Goal: Task Accomplishment & Management: Manage account settings

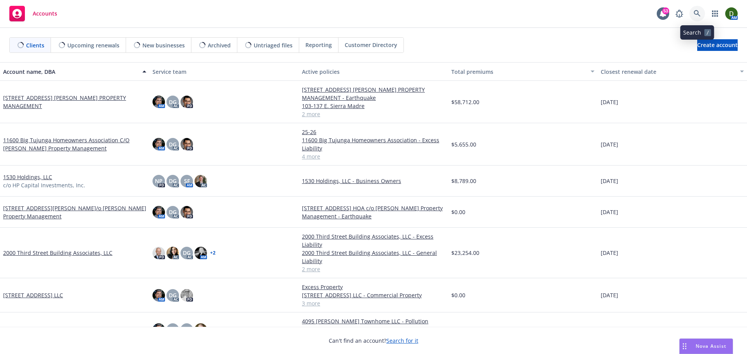
click at [691, 12] on link at bounding box center [697, 14] width 16 height 16
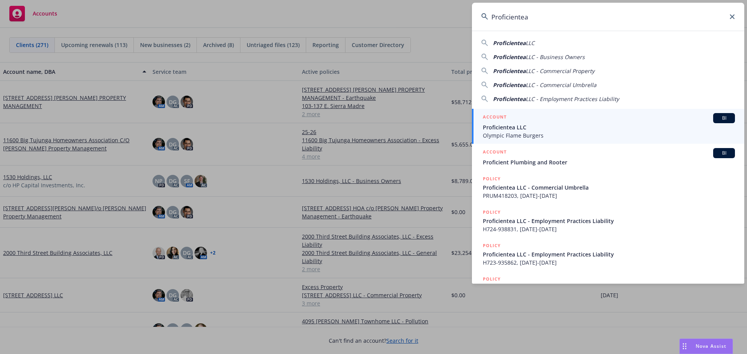
type input "Proficientea"
click at [554, 124] on span "Proficientea LLC" at bounding box center [609, 127] width 252 height 8
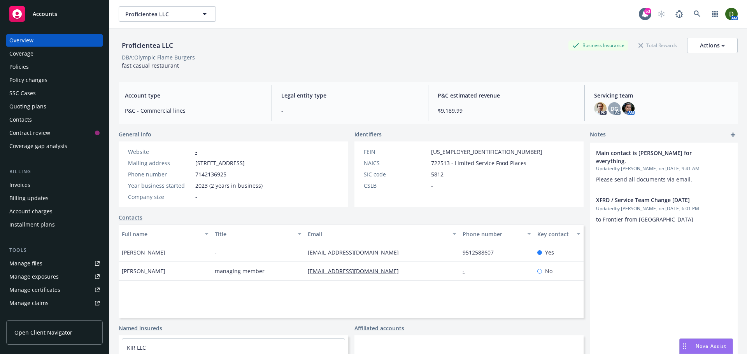
click at [48, 108] on div "Quoting plans" at bounding box center [54, 106] width 90 height 12
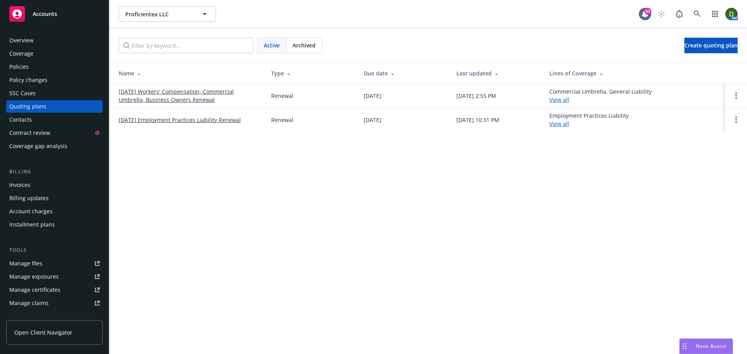
click at [301, 48] on span "Archived" at bounding box center [303, 45] width 23 height 8
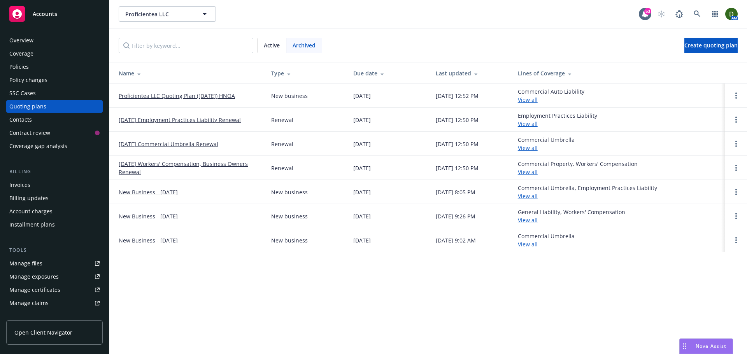
click at [272, 43] on span "Active" at bounding box center [272, 45] width 16 height 8
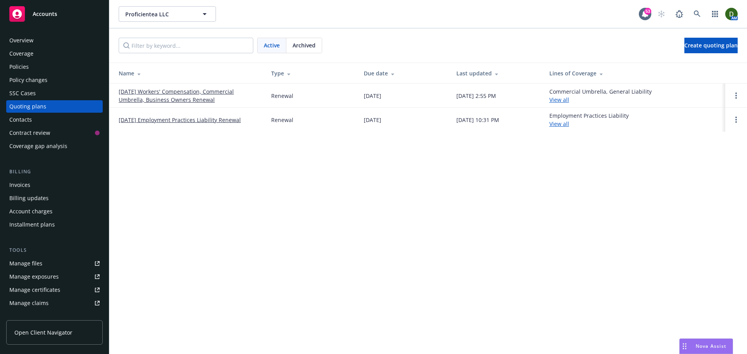
click at [191, 123] on link "08/17/25 Employment Practices Liability Renewal" at bounding box center [180, 120] width 122 height 8
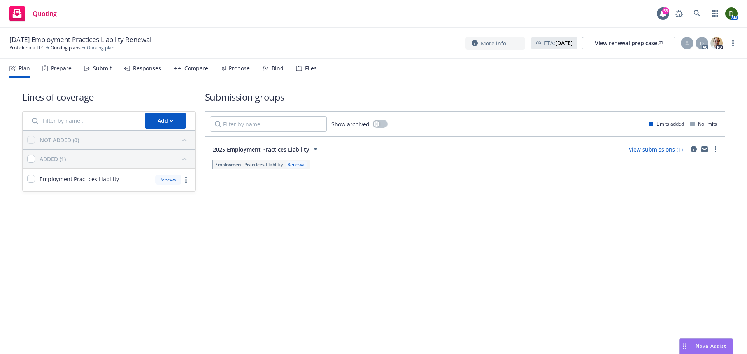
click at [296, 68] on icon at bounding box center [299, 68] width 6 height 5
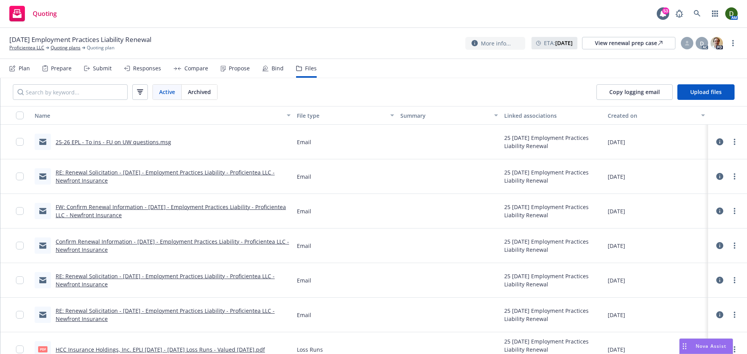
click at [126, 145] on link "25-26 EPL - To ins - FU on UW questions.msg" at bounding box center [114, 141] width 116 height 7
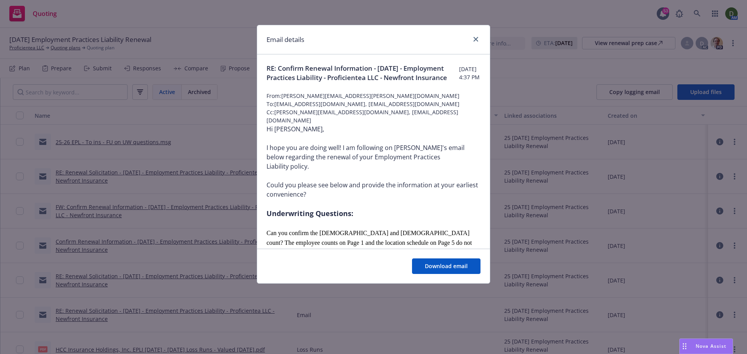
scroll to position [194, 0]
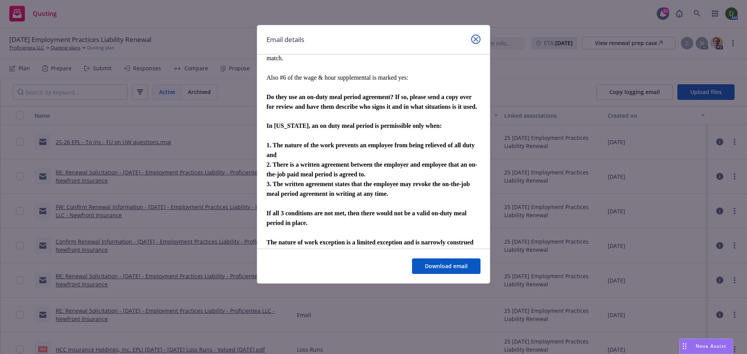
click at [473, 40] on icon "close" at bounding box center [475, 39] width 5 height 5
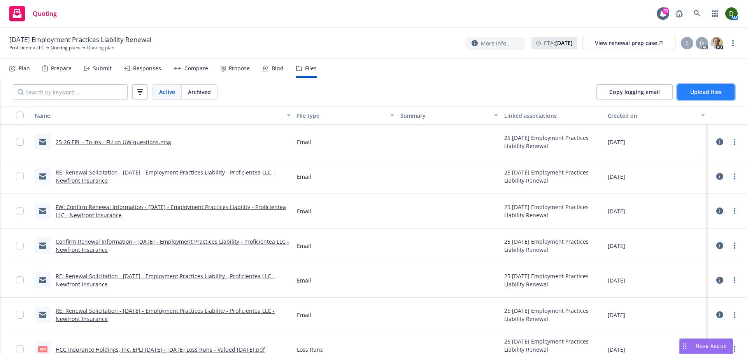
click at [694, 98] on button "Upload files" at bounding box center [705, 92] width 57 height 16
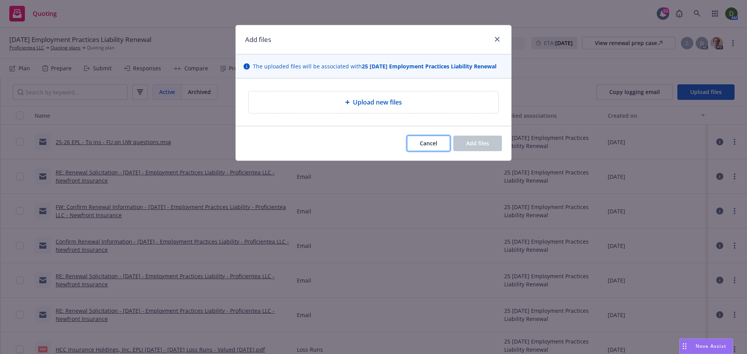
click at [421, 149] on button "Cancel" at bounding box center [428, 144] width 43 height 16
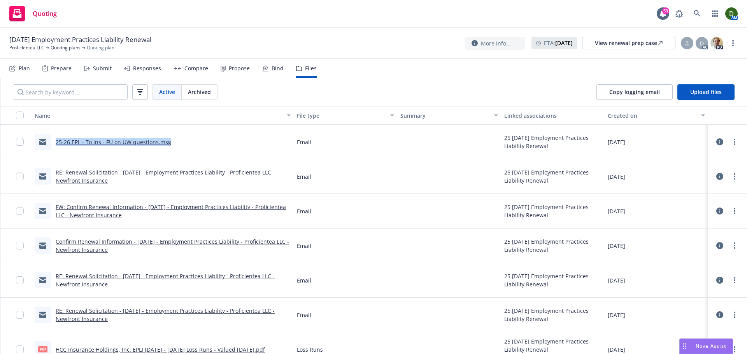
drag, startPoint x: 193, startPoint y: 148, endPoint x: 53, endPoint y: 138, distance: 139.6
click at [53, 138] on div "25-26 EPL - To ins - FU on UW questions.msg" at bounding box center [163, 142] width 262 height 35
copy link "25-26 EPL - To ins - FU on UW questions.msg"
click at [721, 86] on button "Upload files" at bounding box center [705, 92] width 57 height 16
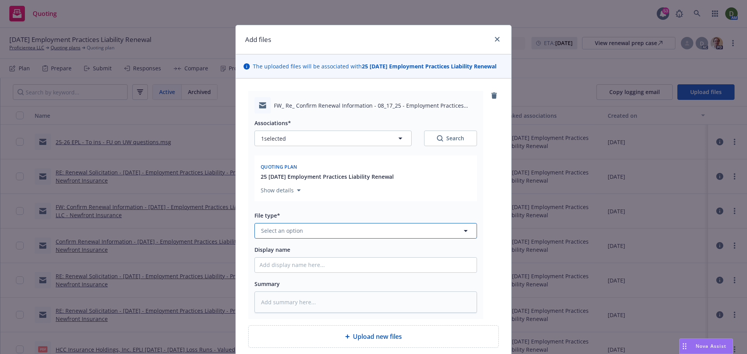
click at [306, 230] on button "Select an option" at bounding box center [365, 231] width 222 height 16
type input "email"
click at [386, 211] on div "Email" at bounding box center [365, 209] width 212 height 11
click at [321, 264] on input "Display name" at bounding box center [366, 265] width 222 height 15
paste input "25-26 EPL - To ins - FU on UW questions.msg"
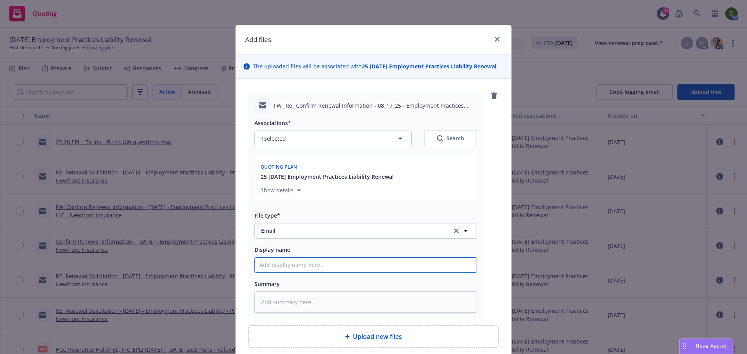
type textarea "x"
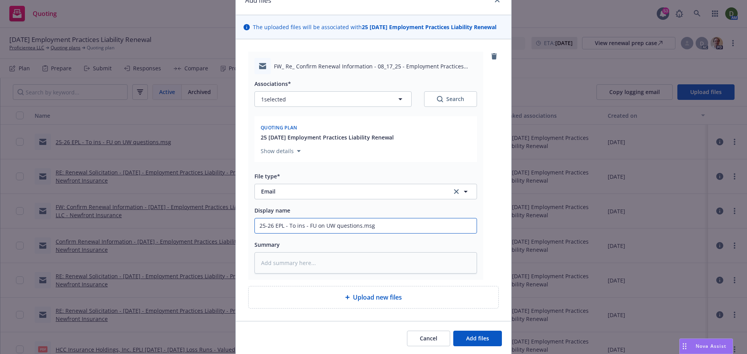
scroll to position [66, 0]
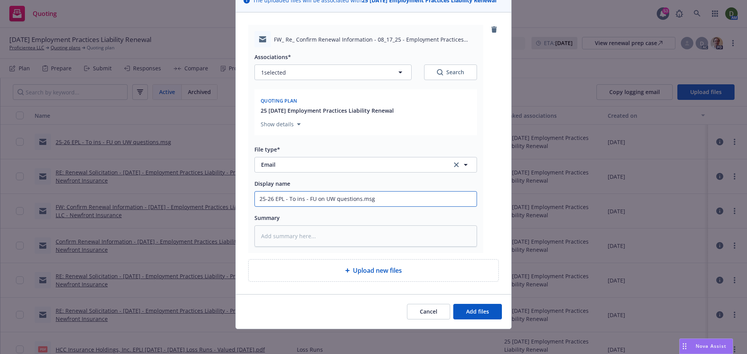
type input "25-26 EPL - To ins - FU on UW questions.msg"
click at [488, 315] on button "Add files" at bounding box center [477, 312] width 49 height 16
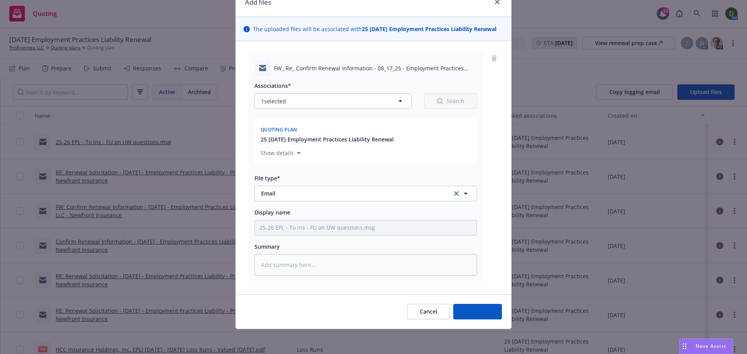
scroll to position [37, 0]
type textarea "x"
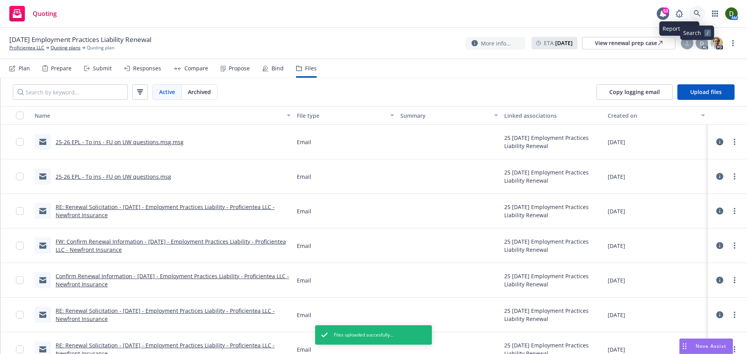
click at [690, 17] on link at bounding box center [697, 14] width 16 height 16
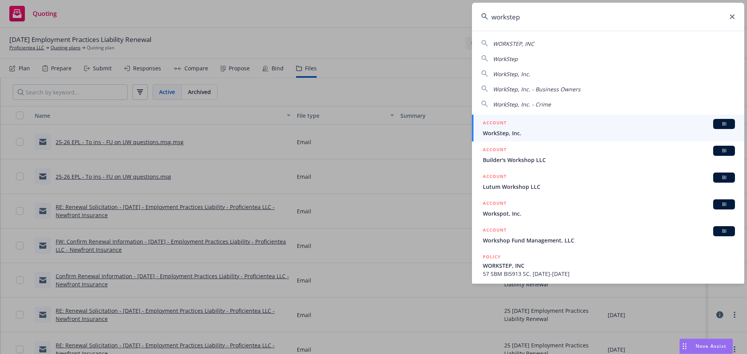
type input "workstep"
click at [539, 140] on link "ACCOUNT BI WorkStep, Inc." at bounding box center [608, 128] width 272 height 27
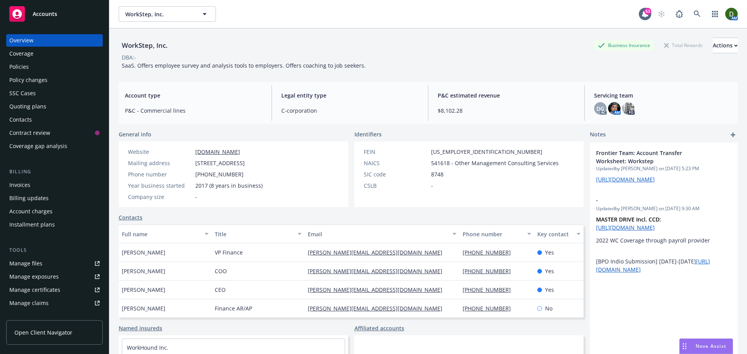
click at [41, 264] on div "Manage files" at bounding box center [25, 263] width 33 height 12
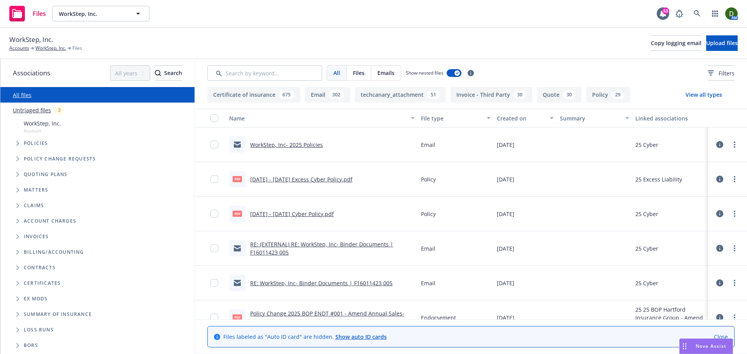
click at [311, 148] on link "WorkStep, Inc- 2025 Policies" at bounding box center [286, 144] width 73 height 7
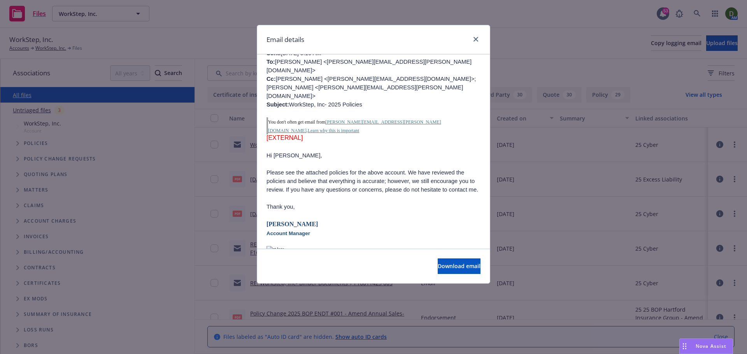
scroll to position [78, 0]
click at [471, 39] on link "close" at bounding box center [475, 39] width 9 height 9
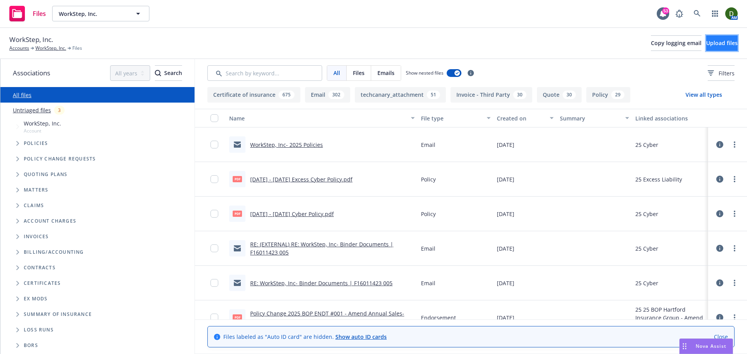
click at [708, 43] on span "Upload files" at bounding box center [722, 42] width 32 height 7
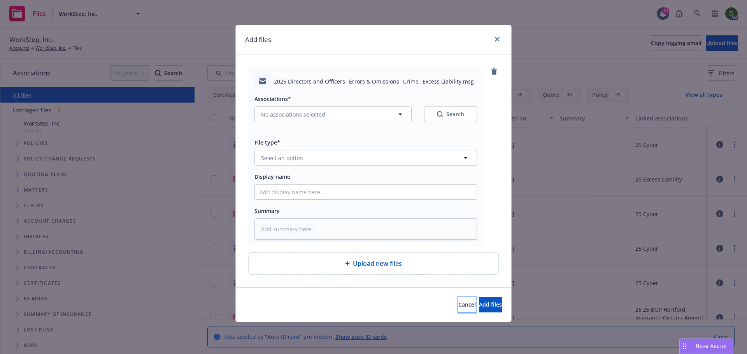
click at [458, 298] on button "Cancel" at bounding box center [467, 305] width 18 height 16
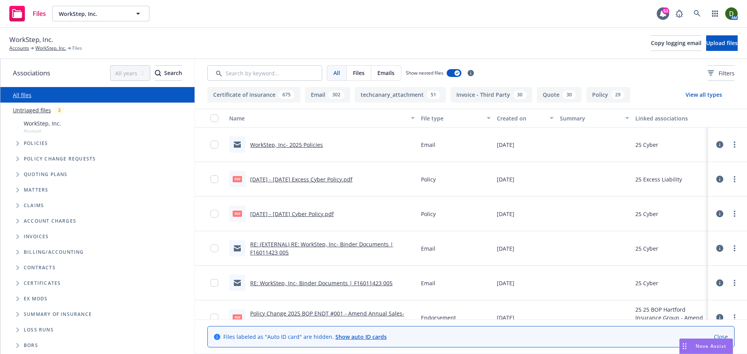
click at [718, 35] on div "WorkStep, Inc. Accounts WorkStep, Inc. Files Copy logging email Upload files" at bounding box center [373, 43] width 728 height 17
click at [713, 48] on button "Upload files" at bounding box center [722, 43] width 32 height 16
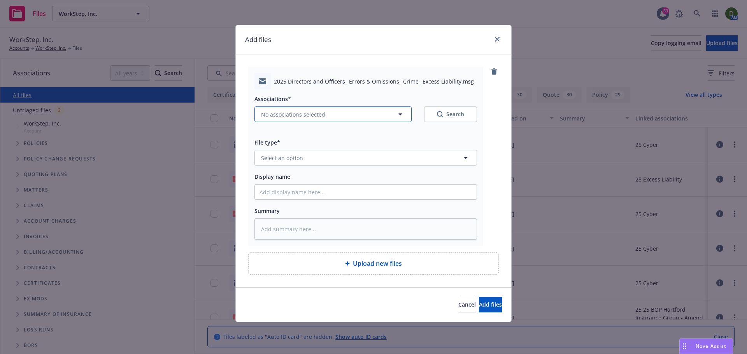
click at [305, 110] on button "No associations selected" at bounding box center [332, 115] width 157 height 16
type textarea "x"
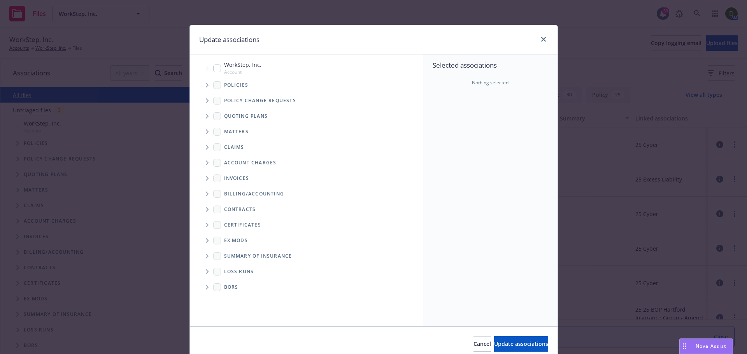
click at [206, 86] on icon "Tree Example" at bounding box center [207, 85] width 3 height 5
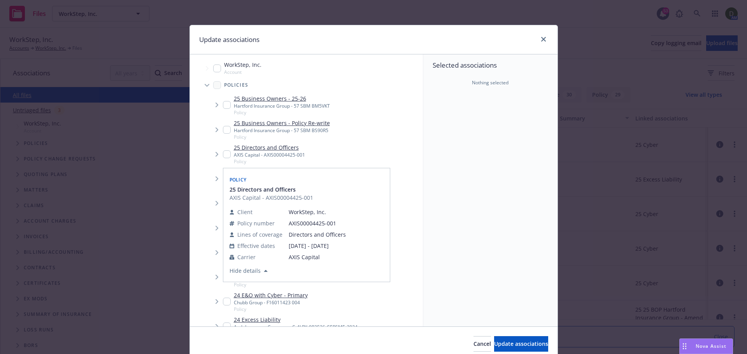
click at [234, 154] on div "AXIS Capital - AXIS00004425-001" at bounding box center [269, 155] width 71 height 7
checkbox input "true"
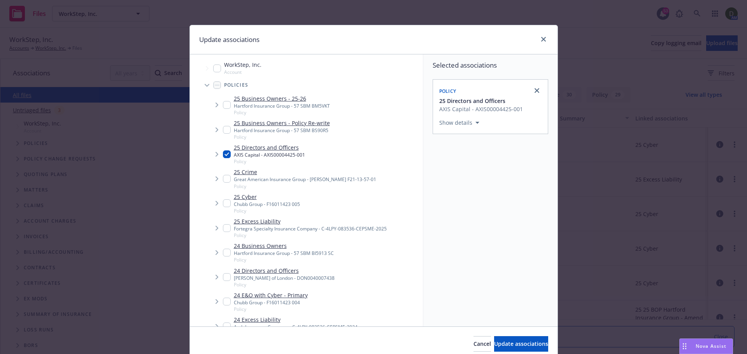
click at [223, 179] on input "Tree Example" at bounding box center [227, 179] width 8 height 8
checkbox input "true"
click at [223, 206] on input "Tree Example" at bounding box center [227, 204] width 8 height 8
checkbox input "true"
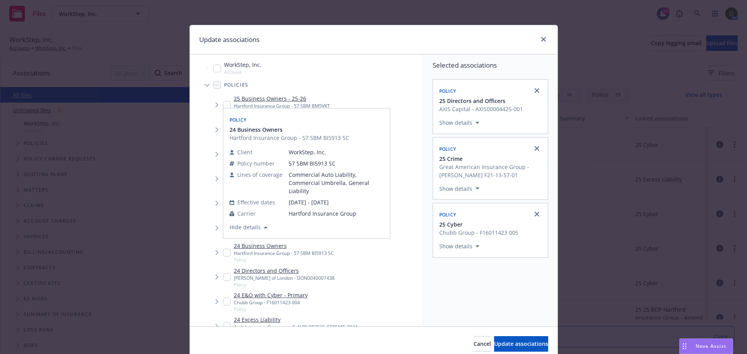
click at [223, 228] on div "Policy 24 Business Owners Hartford Insurance Group - 57 SBM BI5913 SC Client Wo…" at bounding box center [306, 173] width 167 height 131
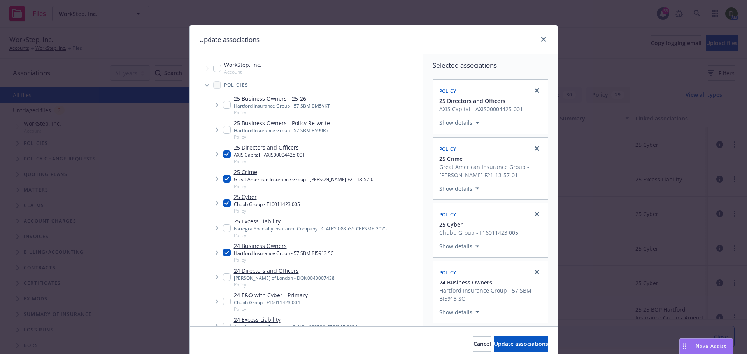
click at [226, 252] on input "Tree Example" at bounding box center [227, 253] width 8 height 8
checkbox input "false"
click at [223, 225] on input "Tree Example" at bounding box center [227, 228] width 8 height 8
checkbox input "true"
click at [513, 340] on button "Update associations" at bounding box center [521, 344] width 54 height 16
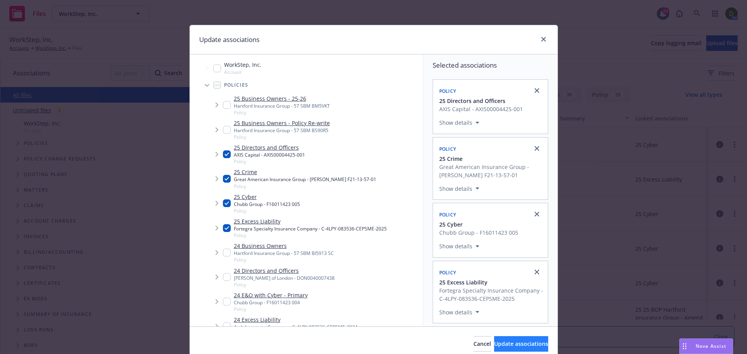
type textarea "x"
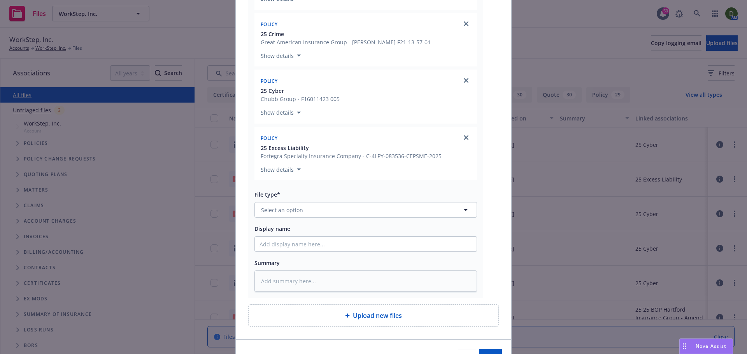
scroll to position [221, 0]
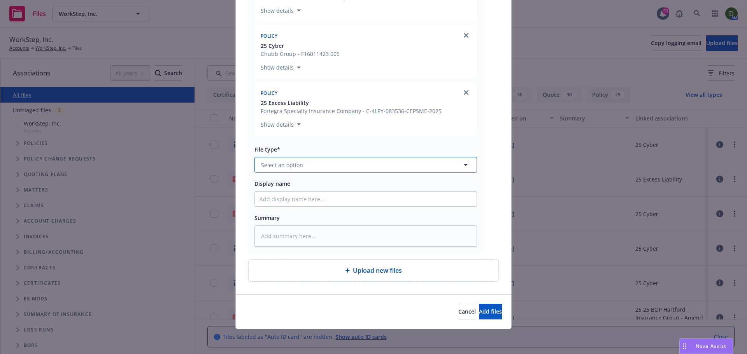
click at [369, 159] on button "Select an option" at bounding box center [365, 165] width 222 height 16
type input "email"
click at [321, 182] on div "Email" at bounding box center [365, 186] width 212 height 11
click at [278, 204] on input "Display name" at bounding box center [366, 199] width 222 height 15
type textarea "x"
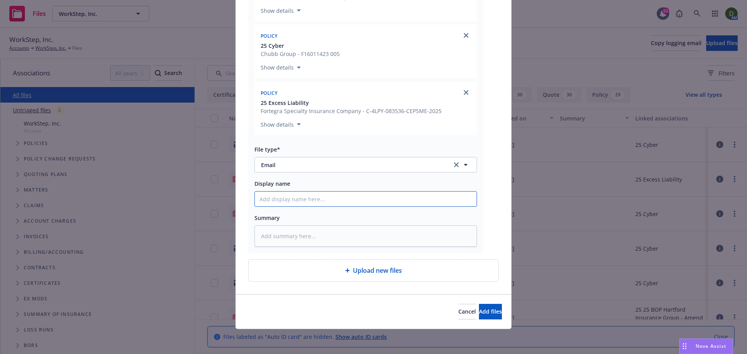
type input "2"
type textarea "x"
type input "25"
type textarea "x"
type input "25-"
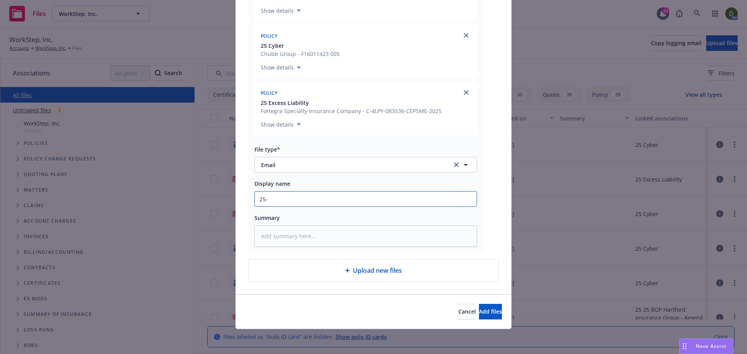
type textarea "x"
type input "25-2"
type textarea "x"
type input "25-26"
type textarea "x"
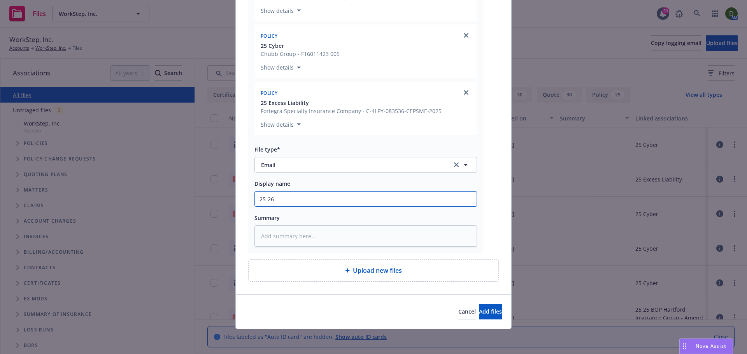
type input "25-26"
type textarea "x"
type input "25-26 D"
type textarea "x"
type input "25-26 D&"
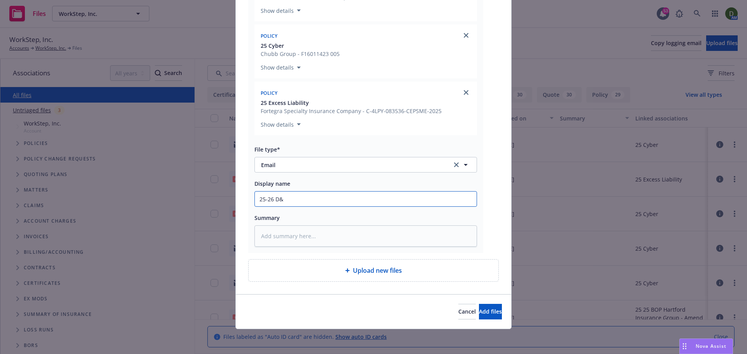
type textarea "x"
type input "25-26 D&O"
type textarea "x"
type input "25-26 D&O,"
type textarea "x"
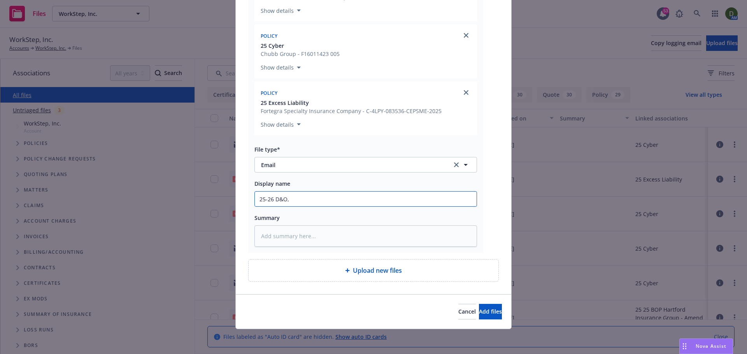
type input "25-26 D&O,"
type textarea "x"
type input "25-26 D&O, E"
type textarea "x"
type input "25-26 D&O, E&"
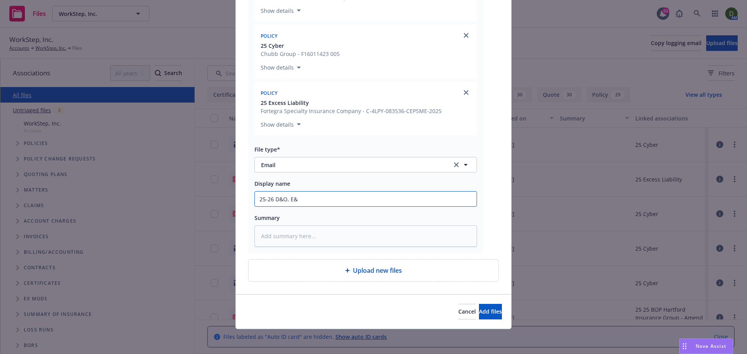
type textarea "x"
type input "25-26 D&O, E&O"
type textarea "x"
type input "25-26 D&O, E&O,"
type textarea "x"
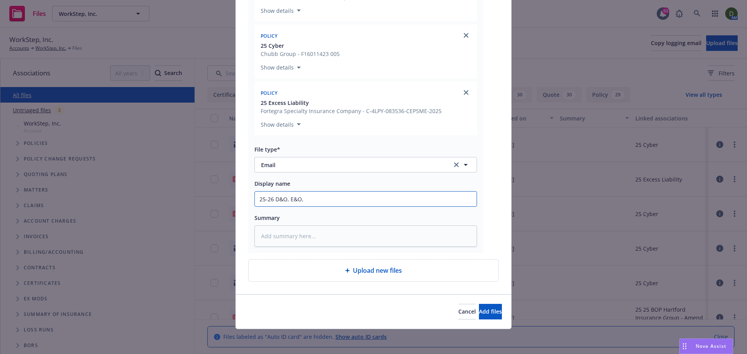
type input "25-26 D&O, E&O,"
type textarea "x"
type input "25-26 D&O, E&O, C"
type textarea "x"
type input "25-26 D&O, E&O, Cr"
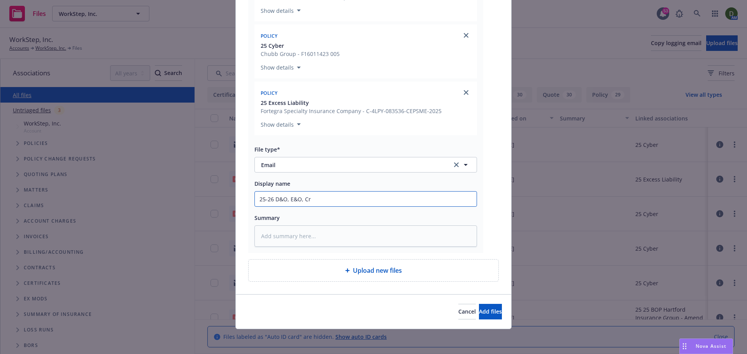
type textarea "x"
type input "25-26 D&O, E&O, Cro"
type textarea "x"
type input "25-26 D&O, E&O, Crom"
type textarea "x"
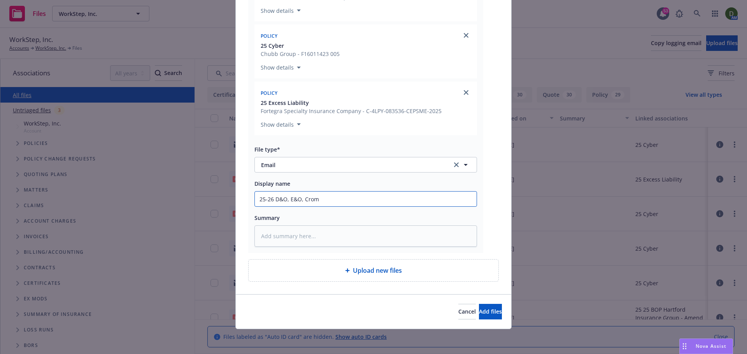
type input "25-26 D&O, E&O, Crome"
type textarea "x"
type input "25-26 D&O, E&O, Crom"
type textarea "x"
type input "25-26 D&O, E&O, Cro"
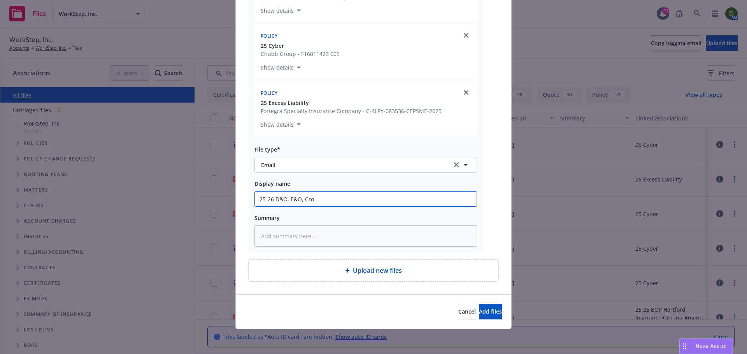
type textarea "x"
type input "25-26 D&O, E&O, Cr"
type textarea "x"
type input "25-26 D&O, E&O, Cro"
type textarea "x"
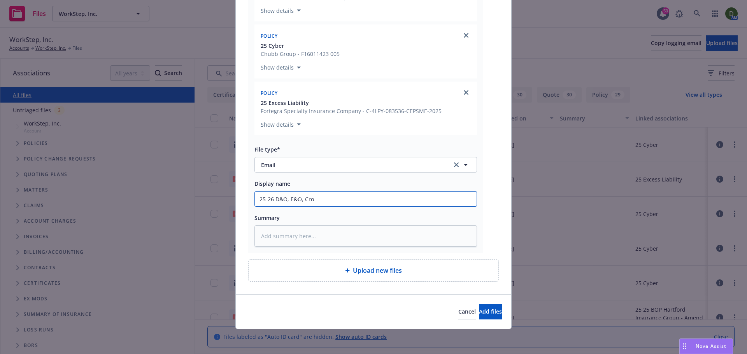
type input "25-26 D&O, E&O, Cro,"
type textarea "x"
type input "25-26 D&O, E&O, Cro,e"
type textarea "x"
type input "25-26 D&O, E&O, Cro,"
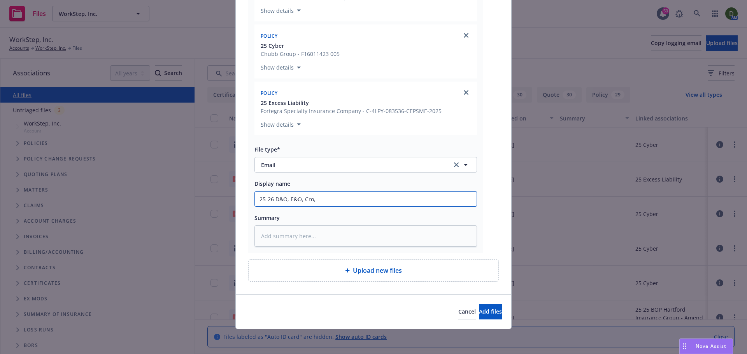
type textarea "x"
type input "25-26 D&O, E&O, Cro"
type textarea "x"
type input "25-26 D&O, E&O, Cr"
type textarea "x"
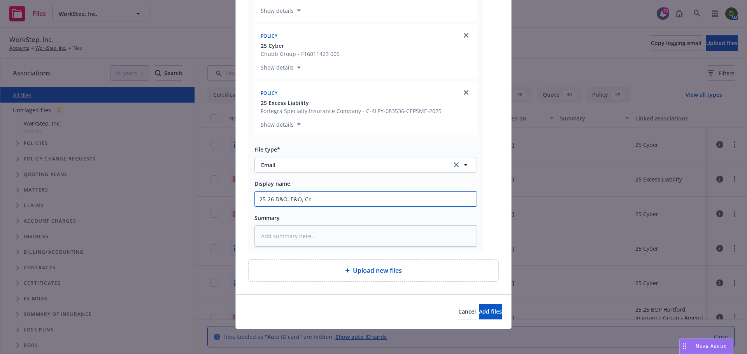
type input "25-26 D&O, E&O, Cri"
type textarea "x"
type input "25-26 D&O, E&O, Crim"
type textarea "x"
type input "25-26 D&O, E&O, Crime"
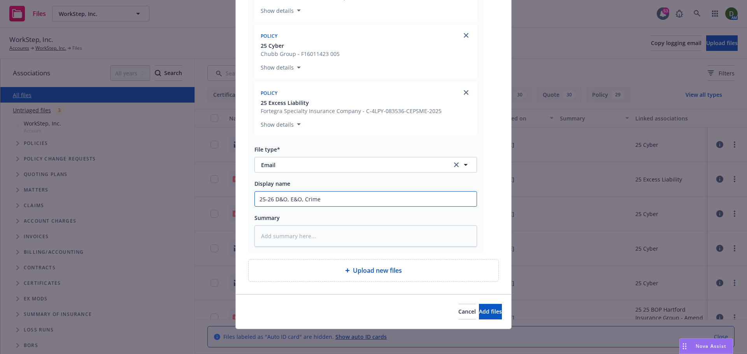
type textarea "x"
type input "25-26 D&O, E&O, Crime"
type textarea "x"
type input "25-26 D&O, E&O, Crime"
type textarea "x"
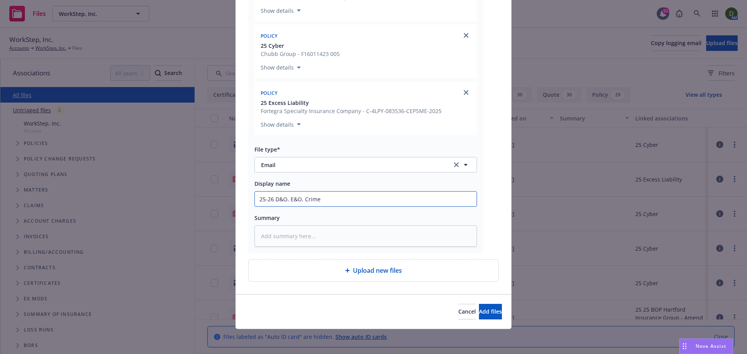
type input "25-26 D&O, E&O, Crime,"
type textarea "x"
type input "25-26 D&O, E&O, Crime,"
type textarea "x"
type input "25-26 D&O, E&O, Crime, X"
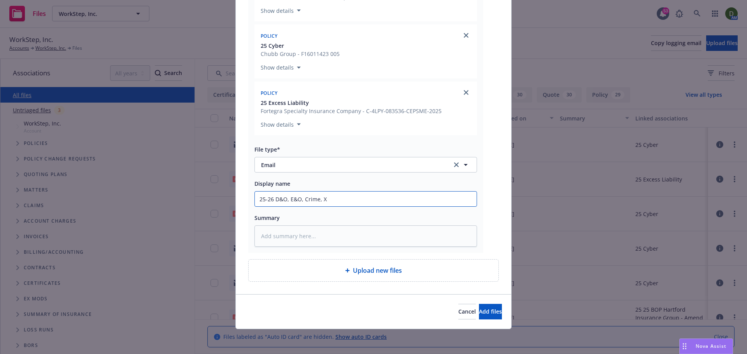
type textarea "x"
type input "25-26 D&O, E&O, Crime, XS"
type textarea "x"
type input "25-26 D&O, E&O, Crime, XS"
type textarea "x"
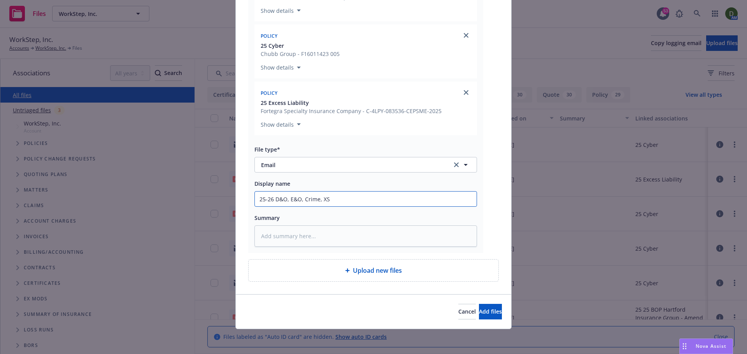
type input "25-26 D&O, E&O, Crime, XS -"
type textarea "x"
type input "25-26 D&O, E&O, Crime, XS -"
type textarea "x"
type input "25-26 D&O, E&O, Crime, XS - T"
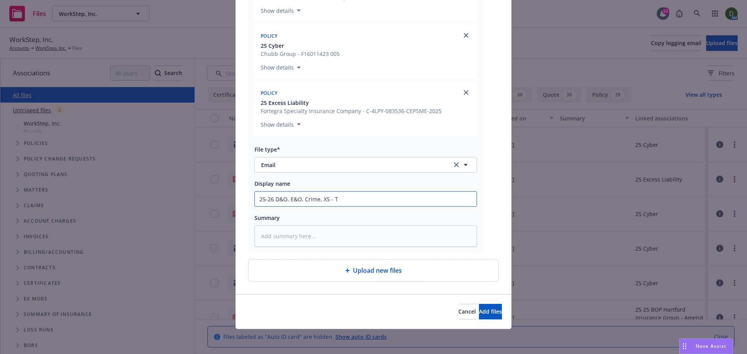
type textarea "x"
type input "25-26 D&O, E&O, Crime, XS - To"
type textarea "x"
type input "25-26 D&O, E&O, Crime, XS - To"
type textarea "x"
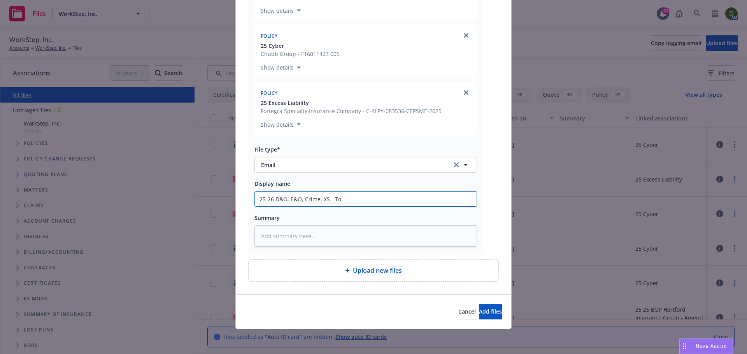
type input "25-26 D&O, E&O, Crime, XS - To i"
type textarea "x"
type input "25-26 D&O, E&O, Crime, XS - To in"
type textarea "x"
type input "25-26 D&O, E&O, Crime, XS - To ins"
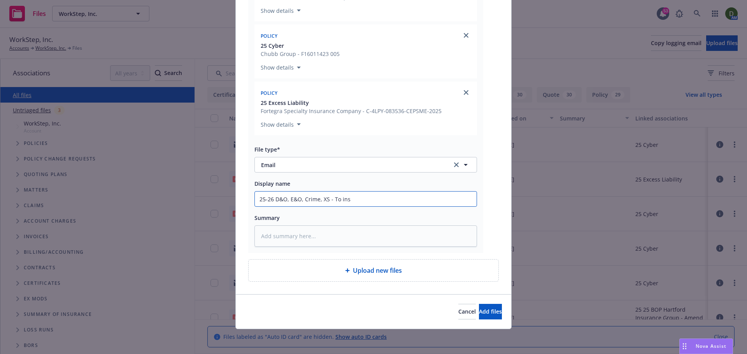
type textarea "x"
type input "25-26 D&O, E&O, Crime, XS - To ins"
type textarea "x"
type input "25-26 D&O, E&O, Crime, XS - To ins -"
type textarea "x"
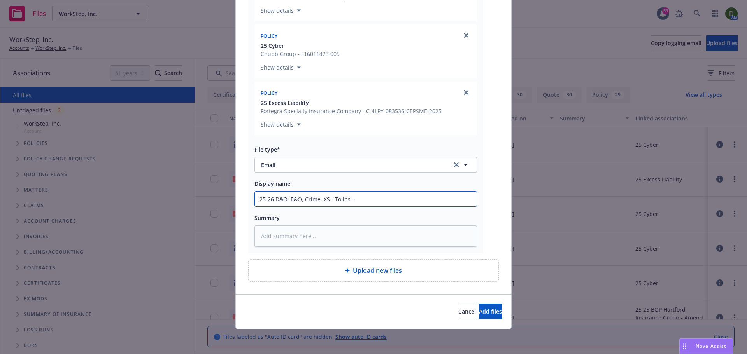
type input "25-26 D&O, E&O, Crime, XS - To ins - P"
type textarea "x"
type input "25-26 D&O, E&O, Crime, XS - To ins - Po"
type textarea "x"
type input "25-26 D&O, E&O, Crime, XS - To ins - Pol"
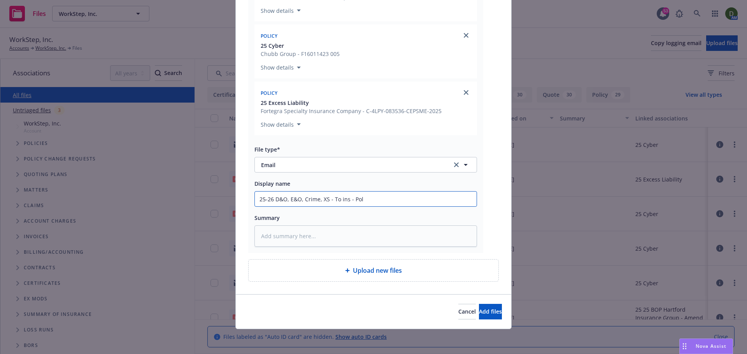
type textarea "x"
type input "25-26 D&O, E&O, Crime, XS - To ins - Poli"
type textarea "x"
type input "25-26 D&O, E&O, Crime, XS - To ins - Polic"
type textarea "x"
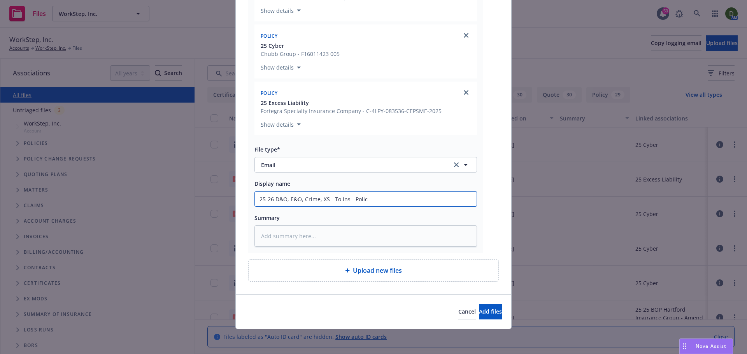
type input "25-26 D&O, E&O, Crime, XS - To ins - Policy"
type textarea "x"
type input "25-26 D&O, E&O, Crime, XS - To ins - Policy"
type textarea "x"
type input "25-26 D&O, E&O, Crime, XS - To ins - Policy d"
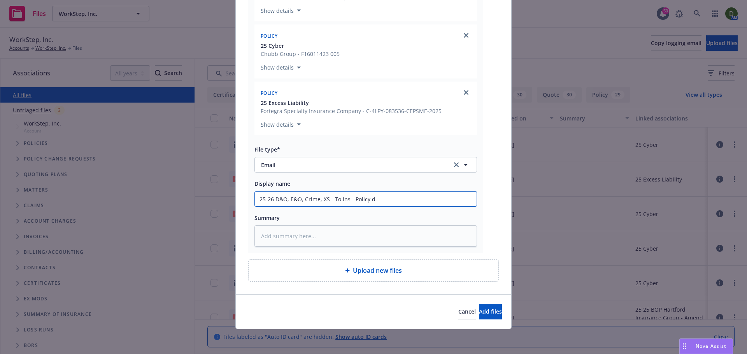
type textarea "x"
type input "25-26 D&O, E&O, Crime, XS - To ins - Policy de"
type textarea "x"
type input "25-26 D&O, E&O, Crime, XS - To ins - Policy del"
type textarea "x"
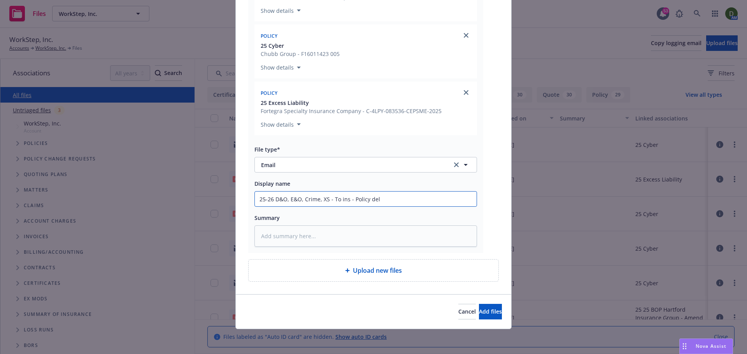
type input "25-26 D&O, E&O, Crime, XS - To ins - Policy deli"
type textarea "x"
type input "25-26 D&O, E&O, Crime, XS - To ins - Policy deliv"
type textarea "x"
type input "25-26 D&O, E&O, Crime, XS - To ins - Policy delive"
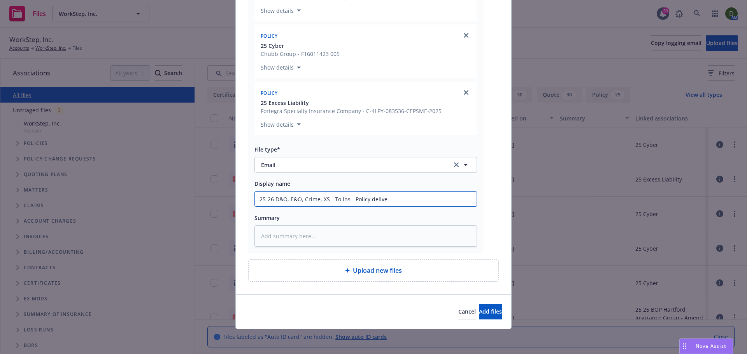
type textarea "x"
type input "25-26 D&O, E&O, Crime, XS - To ins - Policy deliver"
type textarea "x"
type input "25-26 D&O, E&O, Crime, XS - To ins - Policy delivery"
click at [303, 156] on div "File type* Email Email" at bounding box center [365, 159] width 222 height 28
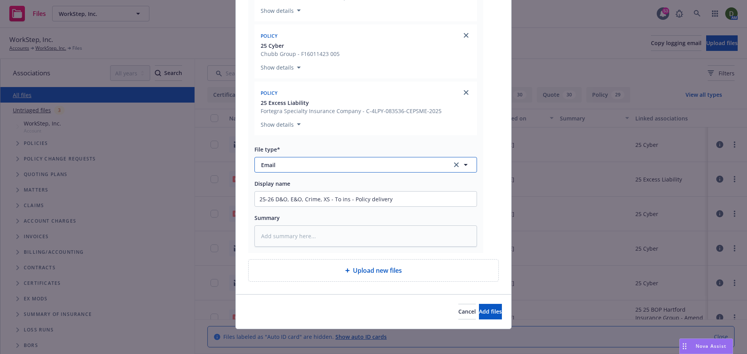
click at [287, 164] on span "Email" at bounding box center [351, 165] width 180 height 8
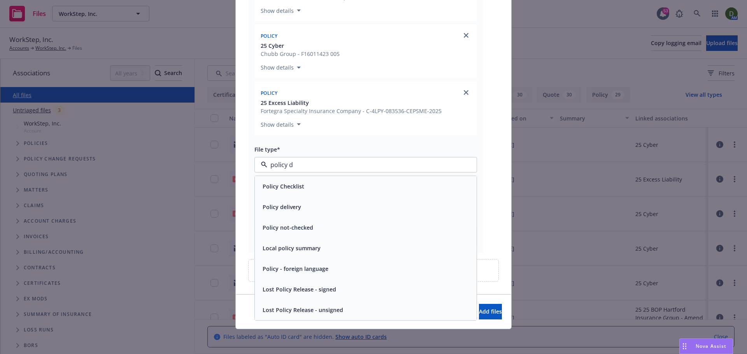
type input "policy de"
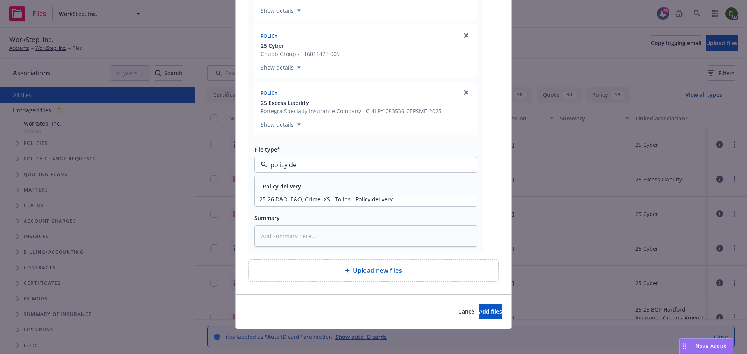
click at [303, 184] on div "Policy delivery" at bounding box center [365, 186] width 212 height 11
click at [479, 313] on span "Add files" at bounding box center [490, 311] width 23 height 7
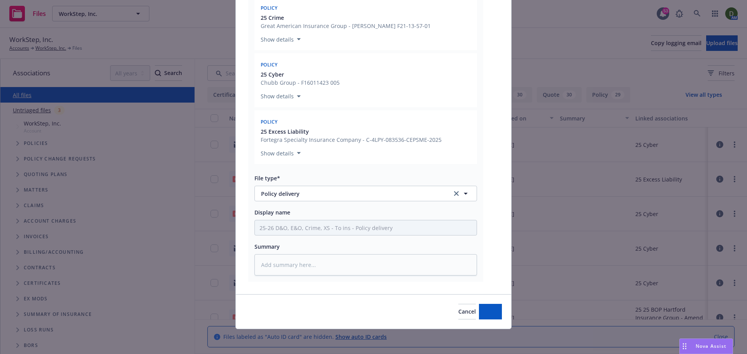
scroll to position [192, 0]
type textarea "x"
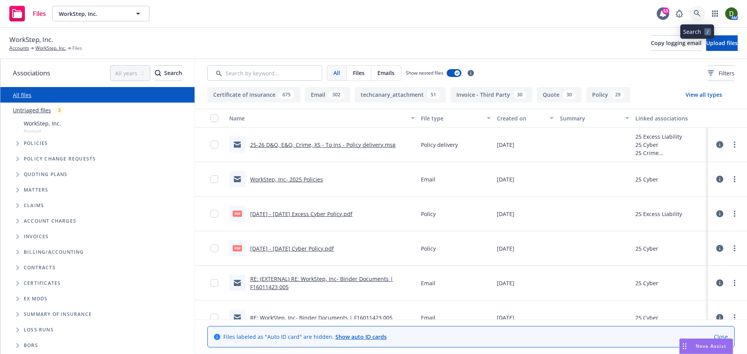
click at [697, 7] on link at bounding box center [697, 14] width 16 height 16
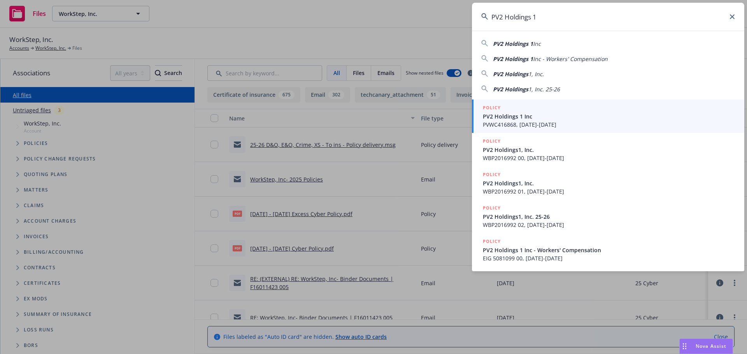
click at [555, 40] on div "PV2 Holdings 1 Inc" at bounding box center [608, 43] width 254 height 9
type input "PV2 Holdings 1 Inc"
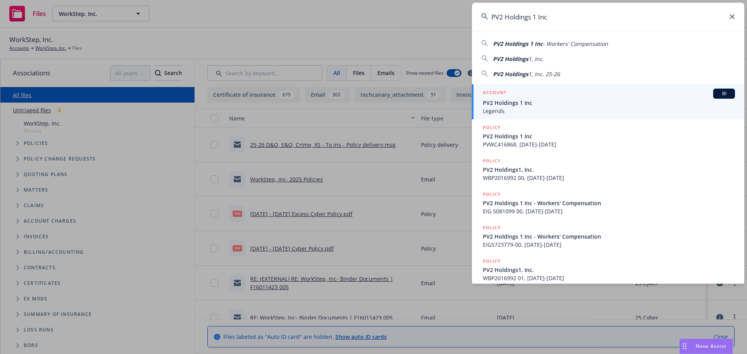
click at [541, 89] on div "ACCOUNT BI" at bounding box center [609, 94] width 252 height 10
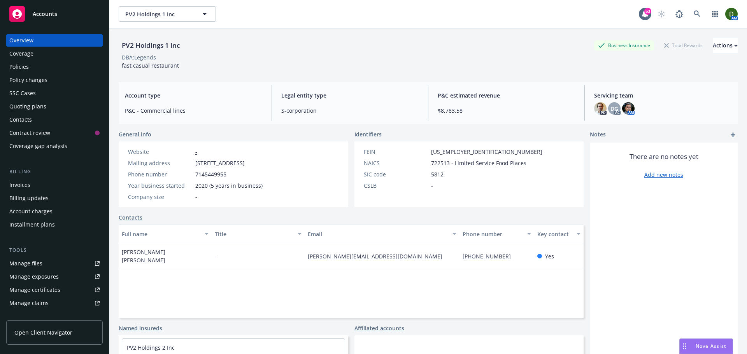
click at [58, 104] on div "Quoting plans" at bounding box center [54, 106] width 90 height 12
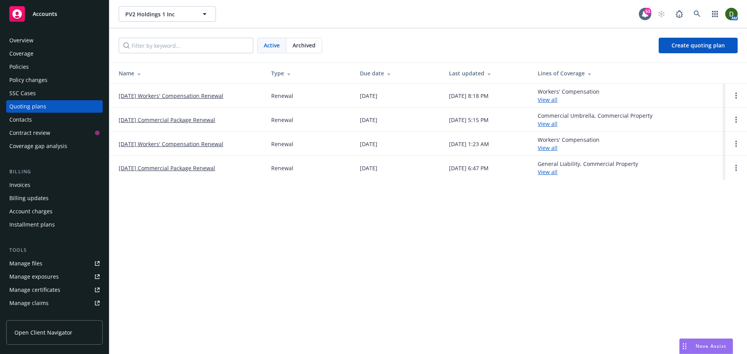
click at [191, 96] on link "[DATE] Workers' Compensation Renewal" at bounding box center [171, 96] width 105 height 8
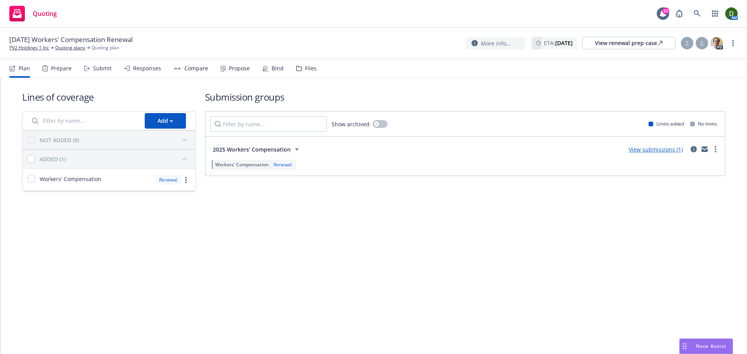
click at [303, 64] on div "Files" at bounding box center [306, 68] width 21 height 19
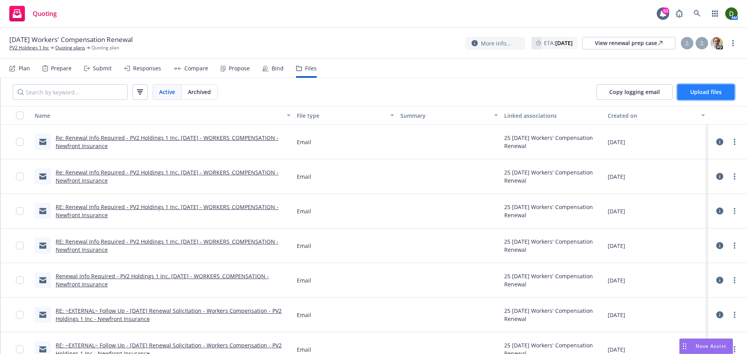
click at [704, 87] on button "Upload files" at bounding box center [705, 92] width 57 height 16
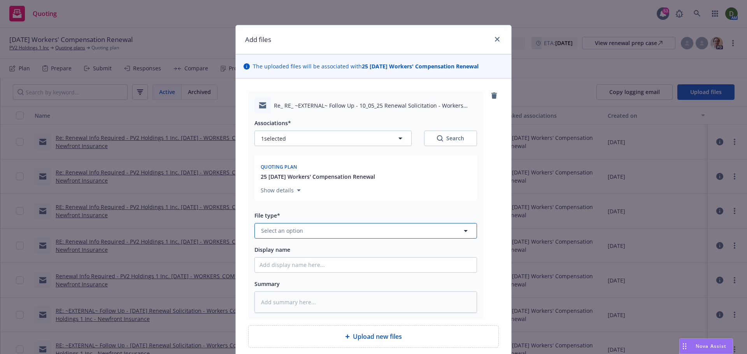
click at [267, 227] on span "Select an option" at bounding box center [282, 231] width 42 height 8
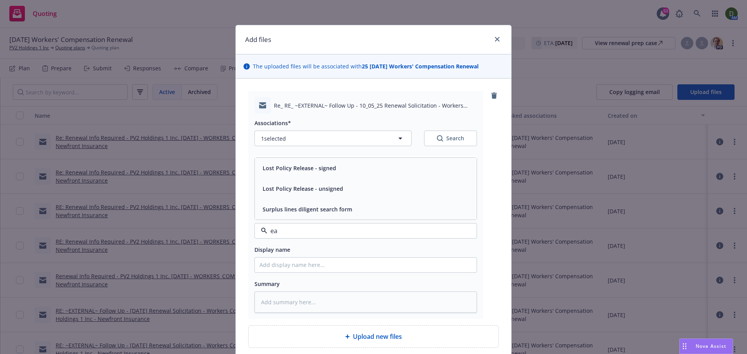
type input "eau"
type textarea "x"
type input "email"
type textarea "x"
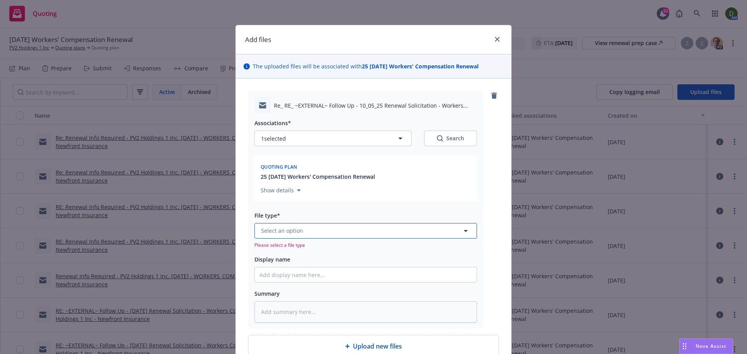
click at [275, 233] on span "Select an option" at bounding box center [282, 231] width 42 height 8
type input "email"
type textarea "x"
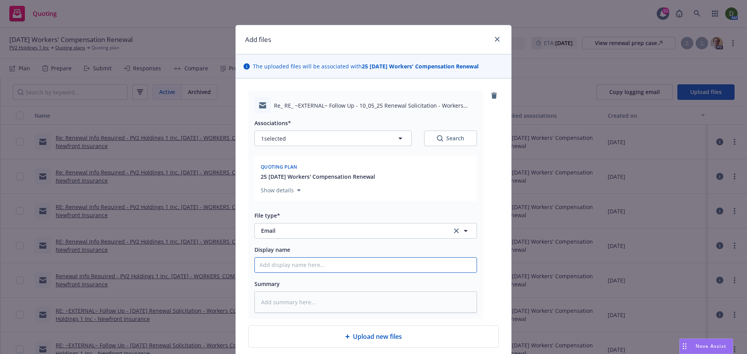
type textarea "x"
type input "2"
type textarea "x"
type input "25"
type textarea "x"
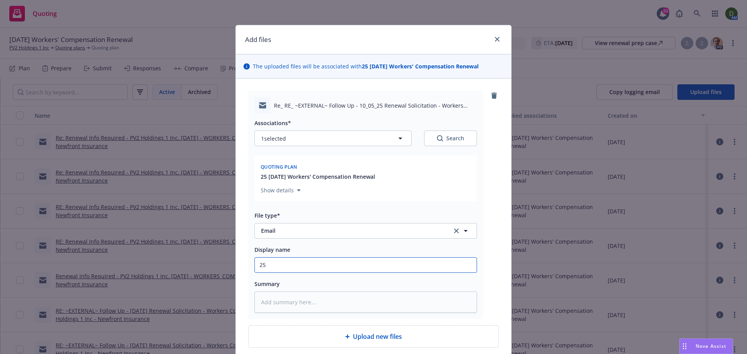
type input "25-"
type textarea "x"
type input "25-2"
type textarea "x"
type input "25-26"
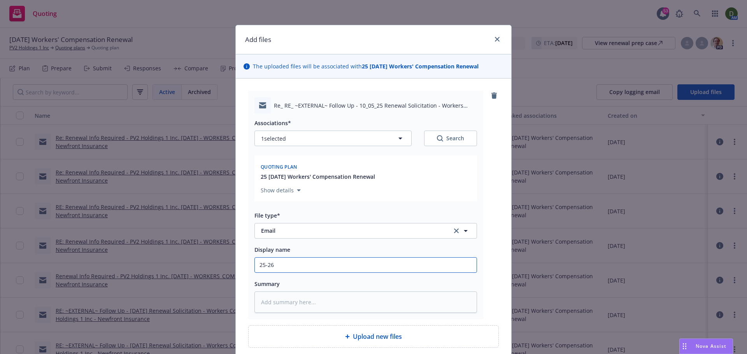
type textarea "x"
type input "25-26"
type textarea "x"
type input "25-26 W"
type textarea "x"
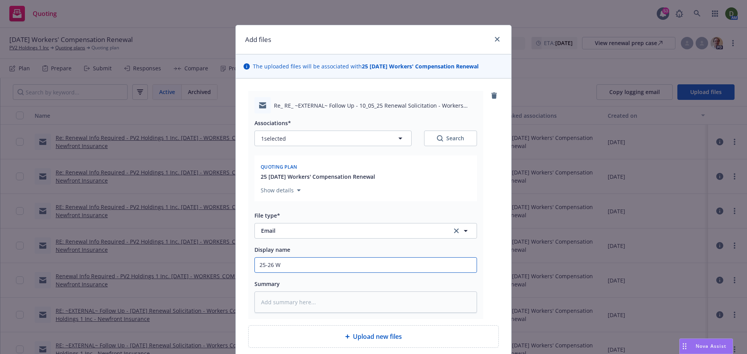
type input "25-26 WC"
type textarea "x"
type input "25-26 WC"
type textarea "x"
type input "25-26 WC -"
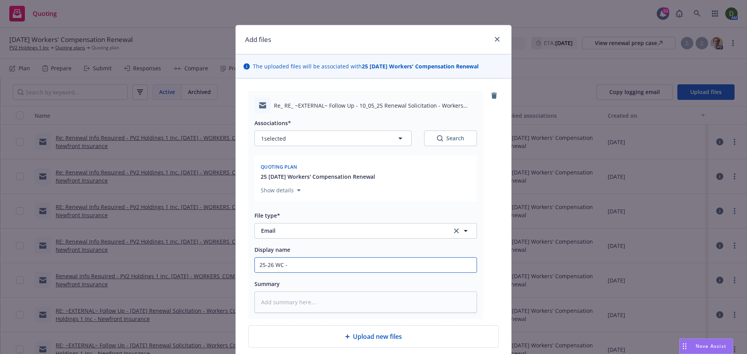
type textarea "x"
type input "25-26 WC -"
type textarea "x"
type input "25-26 WC - T"
type textarea "x"
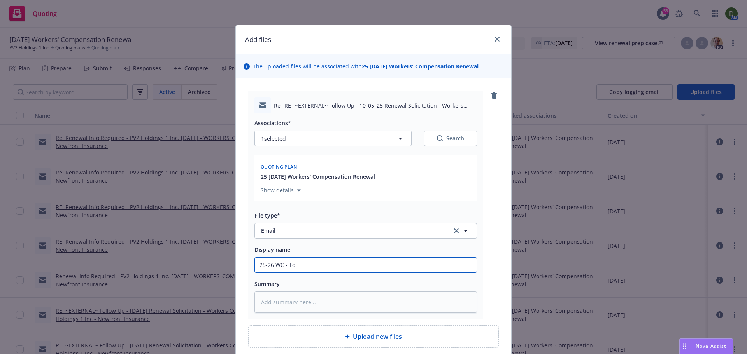
type input "25-26 WC - To"
type textarea "x"
type input "25-26 WC - To p"
type textarea "x"
type input "25-26 WC - To pr"
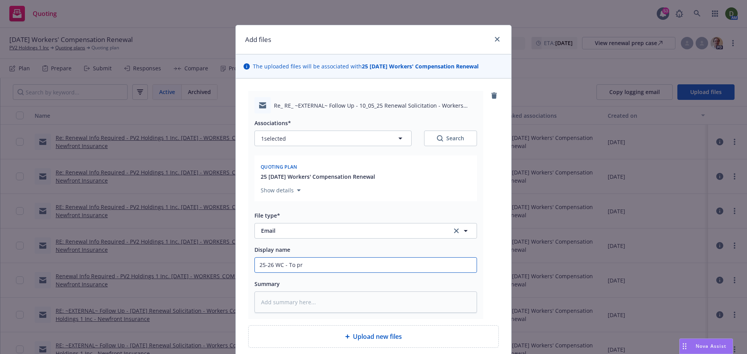
type textarea "x"
type input "25-26 WC - To pro"
type textarea "x"
type input "25-26 WC - To prod"
type textarea "x"
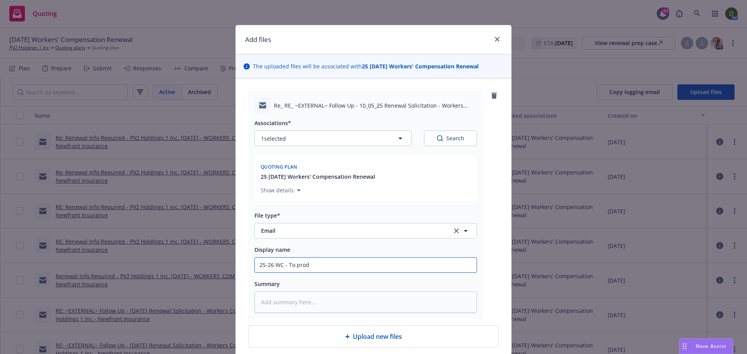
type input "25-26 WC - To produ"
type textarea "x"
type input "25-26 WC - To produc"
type textarea "x"
type input "25-26 WC - To produce"
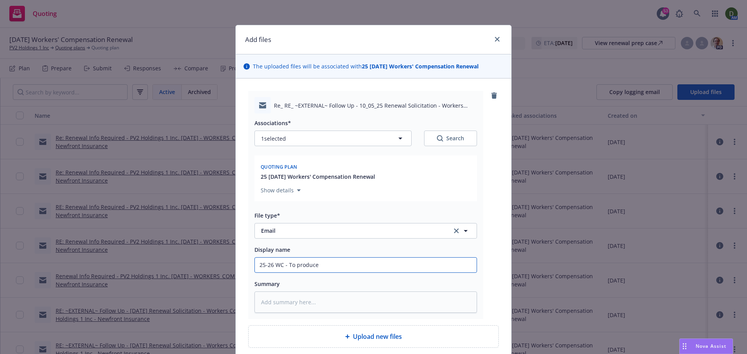
type textarea "x"
type input "25-26 WC - To producer"
type textarea "x"
type input "25-26 WC - To producer"
type textarea "x"
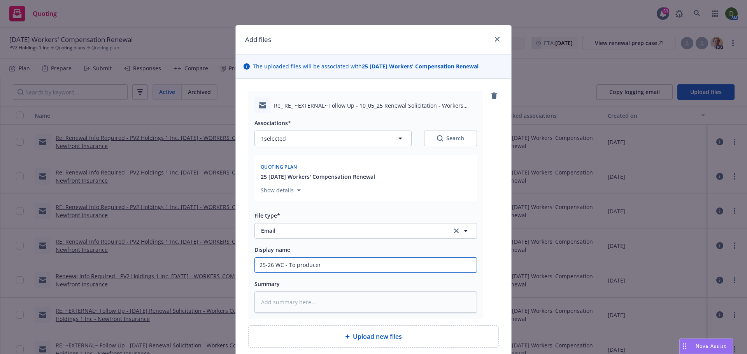
type input "25-26 WC - To producer -"
type textarea "x"
type input "25-26 WC - To producer -"
type textarea "x"
type input "25-26 WC - To producer - R"
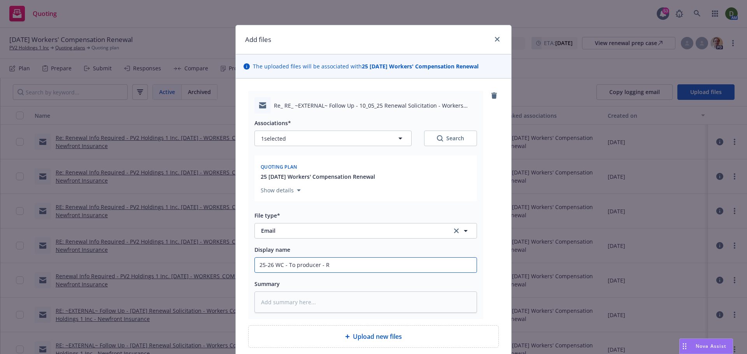
type textarea "x"
type input "25-26 WC - To producer - Re"
type textarea "x"
type input "25-26 WC - To producer - Req"
type textarea "x"
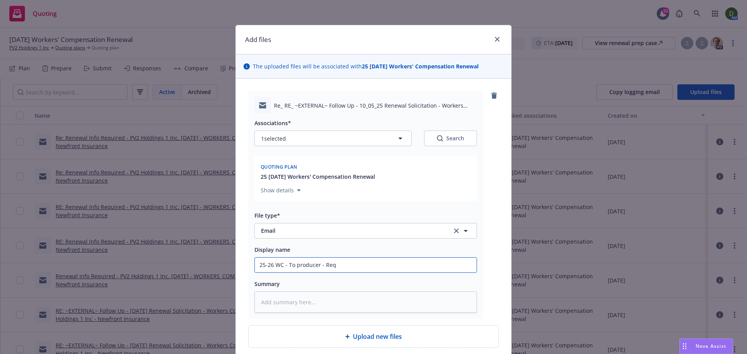
type input "25-26 WC - To producer - Requ"
type textarea "x"
type input "25-26 WC - To producer - Reque"
type textarea "x"
type input "25-26 WC - To producer - Reques"
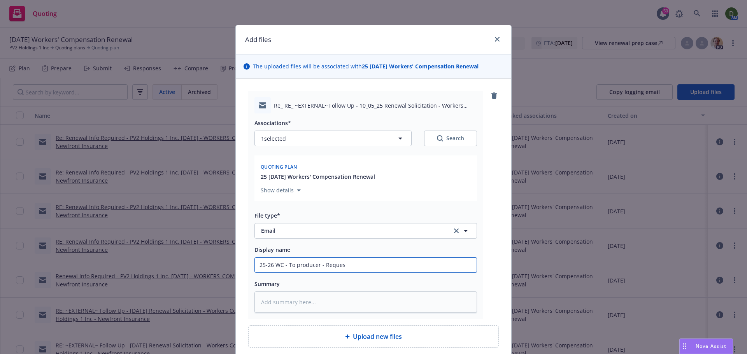
type textarea "x"
type input "25-26 WC - To producer - Request"
type textarea "x"
type input "25-26 WC - To producer - Request"
type textarea "x"
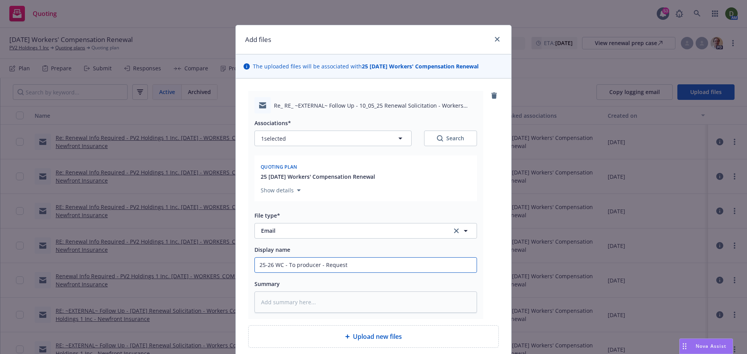
type input "25-26 WC - To producer - Request f"
type textarea "x"
type input "25-26 WC - To producer - Request fo"
type textarea "x"
type input "25-26 WC - To producer - Request for"
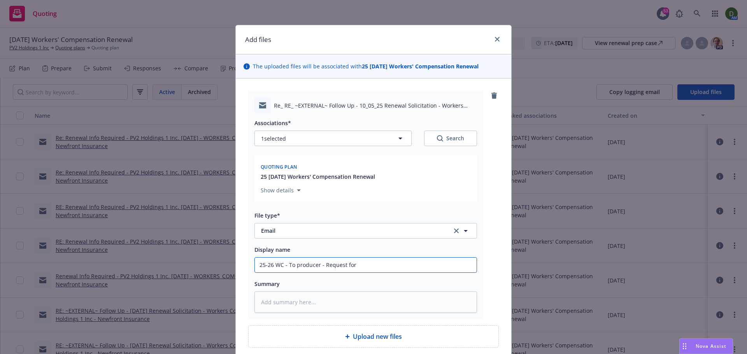
type textarea "x"
type input "25-26 WC - To producer - Request for p"
type textarea "x"
type input "25-26 WC - To producer - Request for po"
type textarea "x"
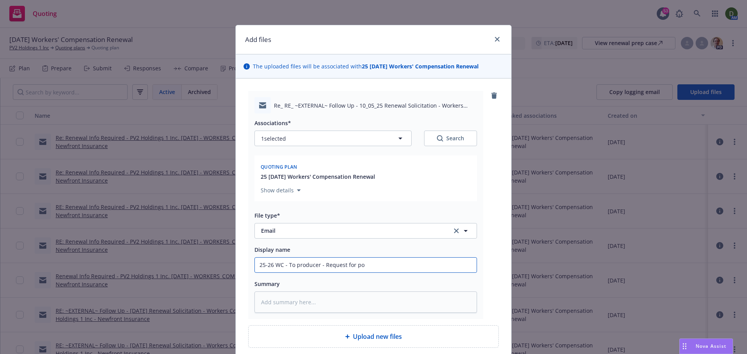
type input "25-26 WC - To producer - Request for p"
type textarea "x"
type input "25-26 WC - To producer - Request for"
type textarea "x"
type input "25-26 WC - To producer - Request for"
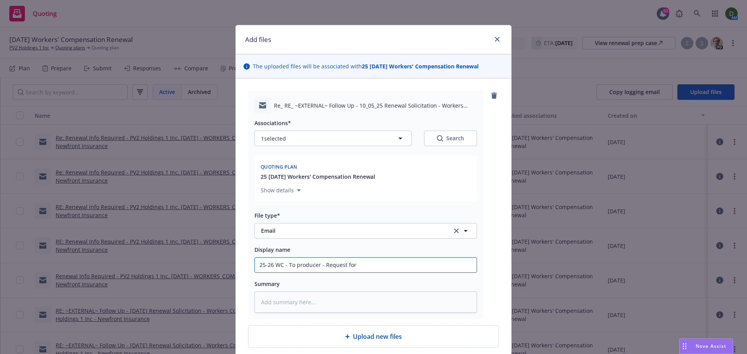
type textarea "x"
type input "25-26 WC - To producer - Request for"
type textarea "x"
type input "25-26 WC - To producer - Request for 2"
type textarea "x"
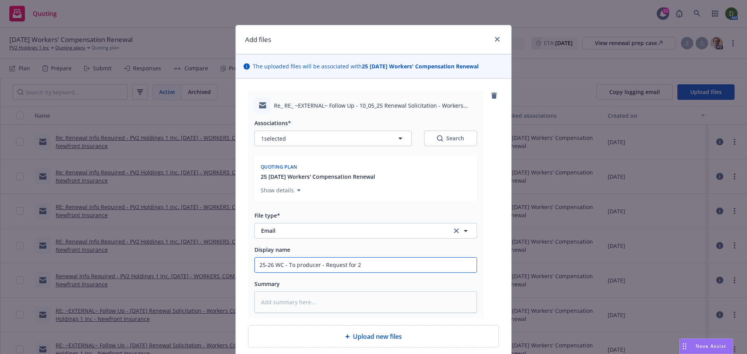
type input "25-26 WC - To producer - Request for 20"
type textarea "x"
type input "25-26 WC - To producer - Request for 202"
type textarea "x"
type input "25-26 WC - To producer - Request for 2020"
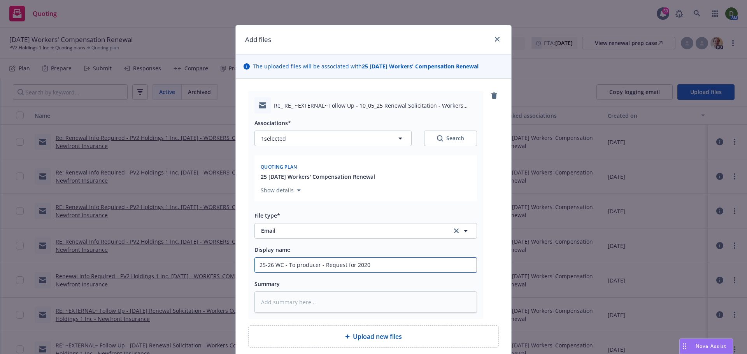
type textarea "x"
type input "25-26 WC - To producer - Request for 2020-"
type textarea "x"
type input "25-26 WC - To producer - Request for 2020-2"
type textarea "x"
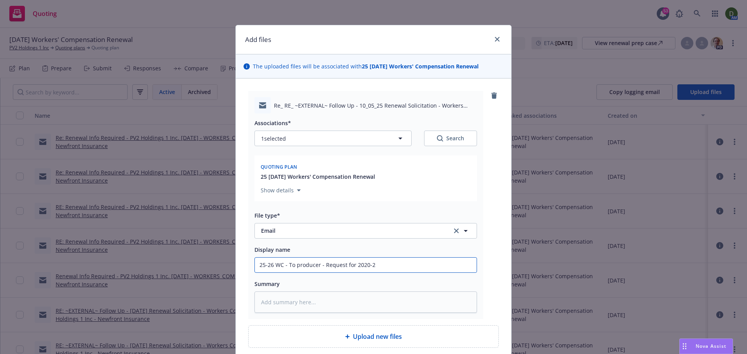
type input "25-26 WC - To producer - Request for 2020-20"
type textarea "x"
type input "25-26 WC - To producer - Request for 2020-202"
type textarea "x"
type input "25-26 WC - To producer - Request for 2020-2022"
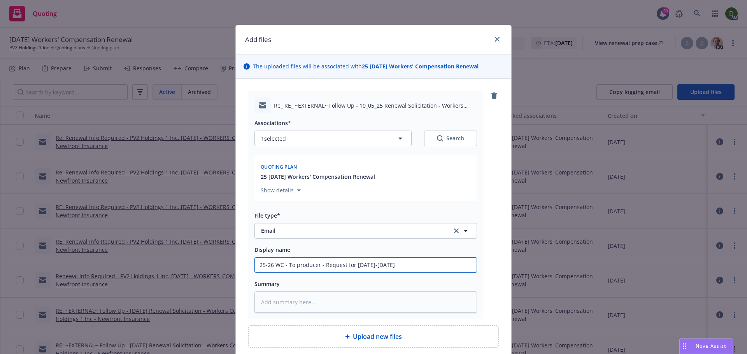
type textarea "x"
type input "25-26 WC - To producer - Request for 2020-2022"
type textarea "x"
type input "25-26 WC - To producer - Request for 2020-2022 p"
type textarea "x"
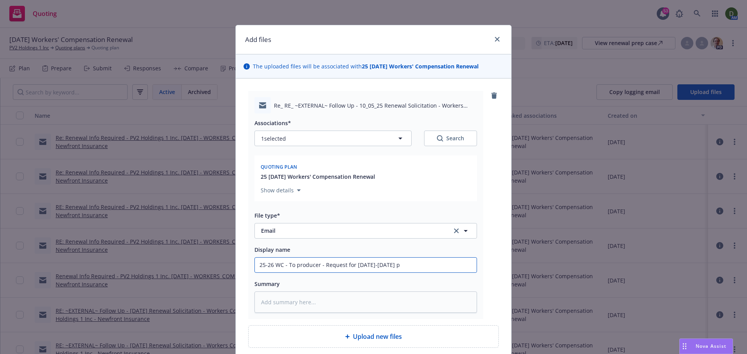
type input "25-26 WC - To producer - Request for 2020-2022 po"
type textarea "x"
type input "25-26 WC - To producer - Request for 2020-2022 pol"
type textarea "x"
type input "25-26 WC - To producer - Request for 2020-2022 poli"
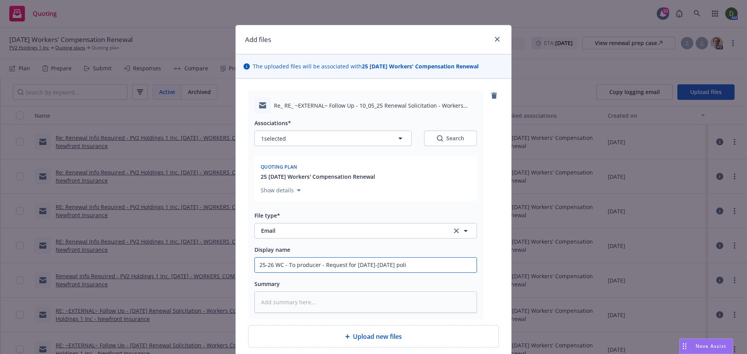
type textarea "x"
type input "25-26 WC - To producer - Request for 2020-2022 policy"
type textarea "x"
type input "25-26 WC - To producer - Request for 2020-2022 policyu"
type textarea "x"
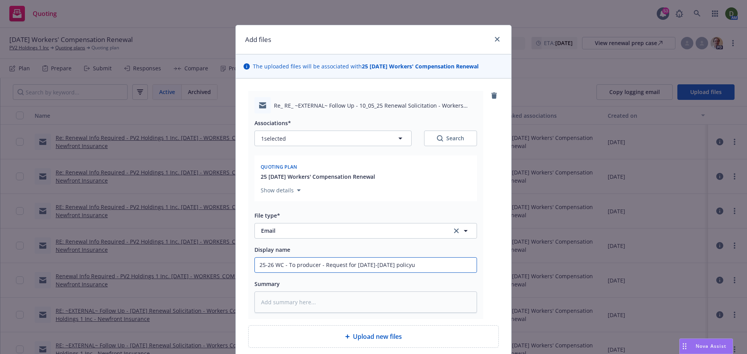
type input "25-26 WC - To producer - Request for 2020-2022 policy"
type textarea "x"
type input "25-26 WC - To producer - Request for 2020-2022 policy"
type textarea "x"
type input "25-26 WC - To producer - Request for 2020-2022 policy t"
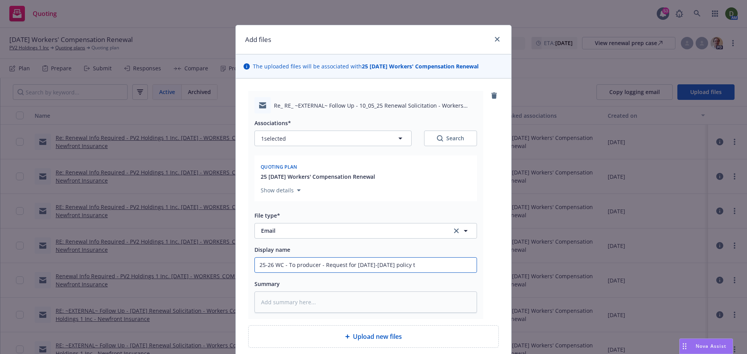
type textarea "x"
type input "25-26 WC - To producer - Request for 2020-2022 policy te"
type textarea "x"
type input "25-26 WC - To producer - Request for 2020-2022 policy ter"
type textarea "x"
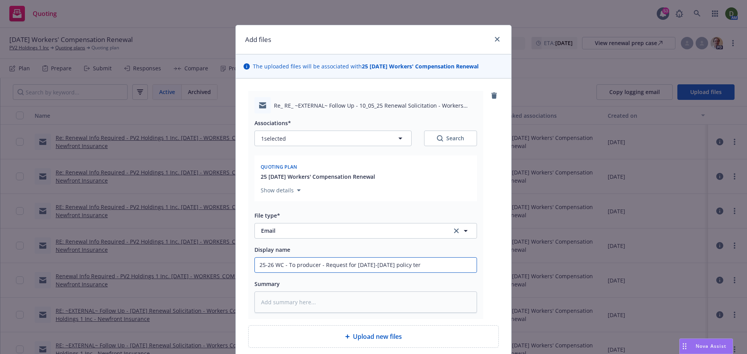
type input "25-26 WC - To producer - Request for 2020-2022 policy term"
type textarea "x"
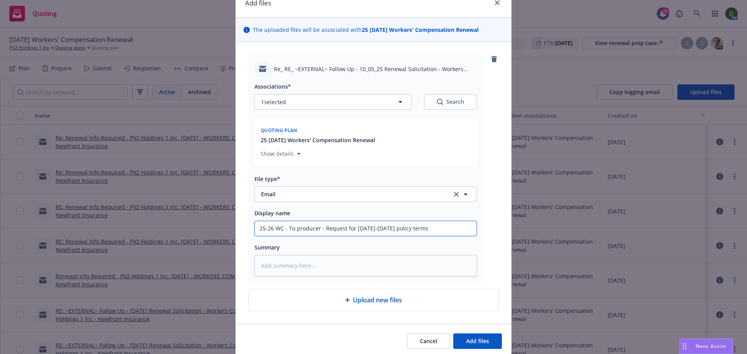
scroll to position [66, 0]
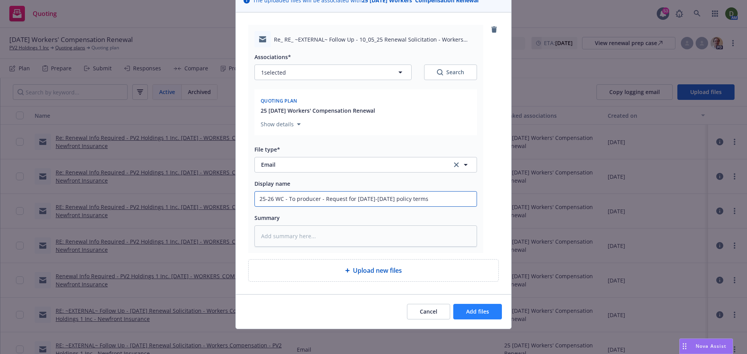
type input "25-26 WC - To producer - Request for 2020-2022 policy terms"
click at [483, 312] on span "Add files" at bounding box center [477, 311] width 23 height 7
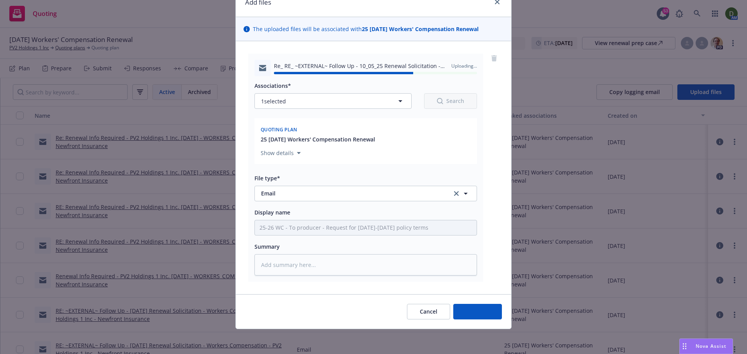
type textarea "x"
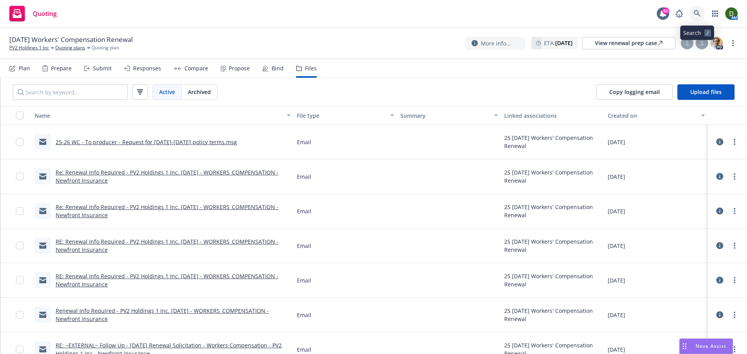
click at [694, 10] on link at bounding box center [697, 14] width 16 height 16
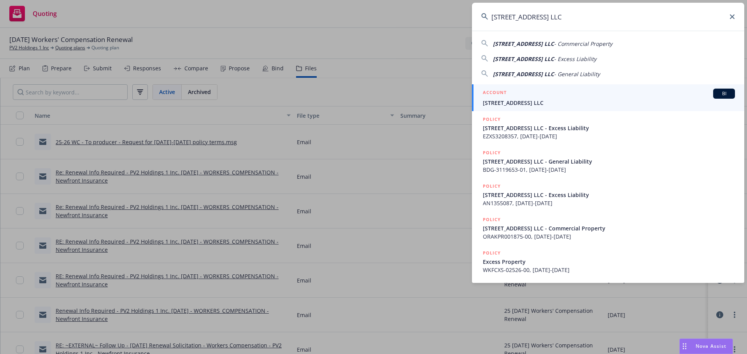
type input "[STREET_ADDRESS] LLC"
click at [515, 105] on span "[STREET_ADDRESS] LLC" at bounding box center [609, 103] width 252 height 8
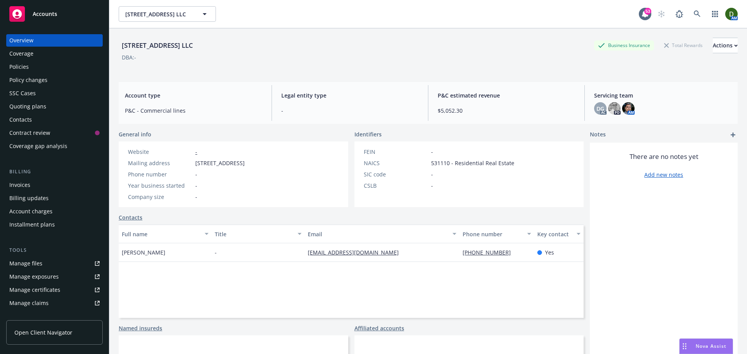
click at [40, 260] on div "Manage files" at bounding box center [25, 263] width 33 height 12
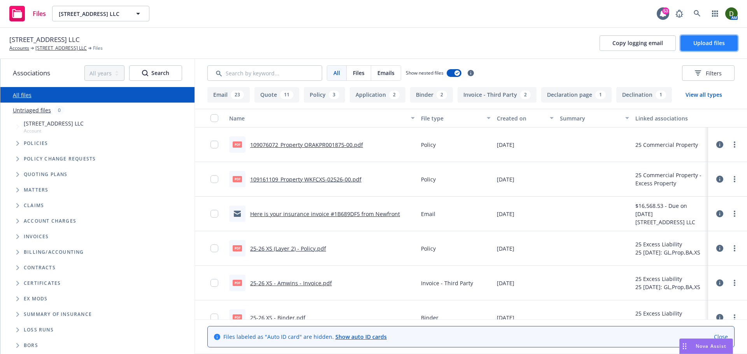
click at [727, 46] on button "Upload files" at bounding box center [708, 43] width 57 height 16
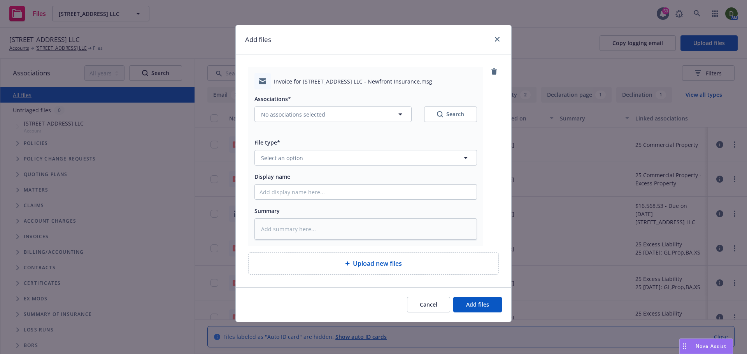
click at [308, 100] on div "Associations*" at bounding box center [365, 98] width 222 height 9
click at [309, 117] on span "No associations selected" at bounding box center [293, 114] width 64 height 8
type textarea "x"
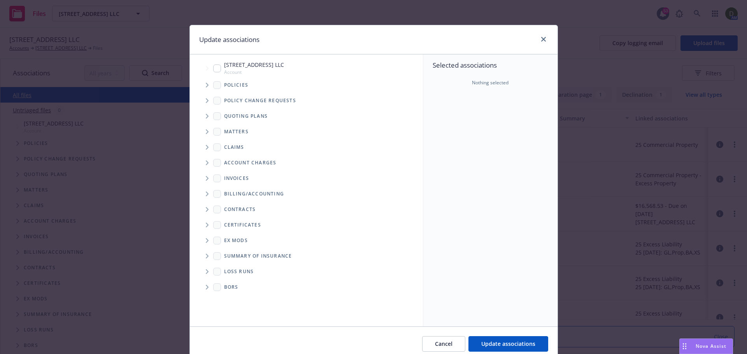
click at [203, 89] on span "Tree Example" at bounding box center [207, 85] width 12 height 12
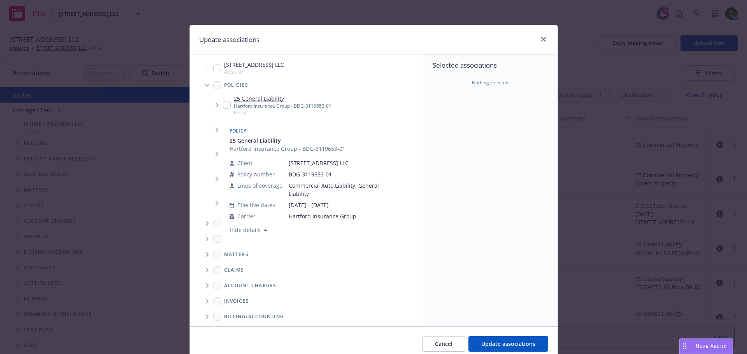
click at [224, 110] on div "25 General Liability Hartford Insurance Group - BDG-3119653-01 Policy" at bounding box center [277, 105] width 109 height 21
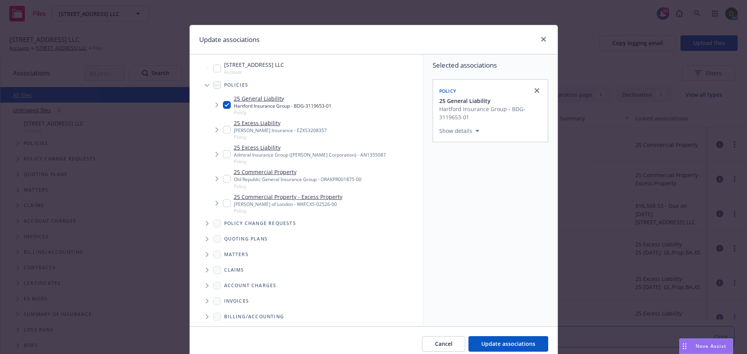
click at [190, 149] on ul "3300 Laguna Street LLC Account Policies 25 General Liability Hartford Insurance…" at bounding box center [306, 184] width 233 height 250
click at [223, 104] on input "Tree Example" at bounding box center [227, 105] width 8 height 8
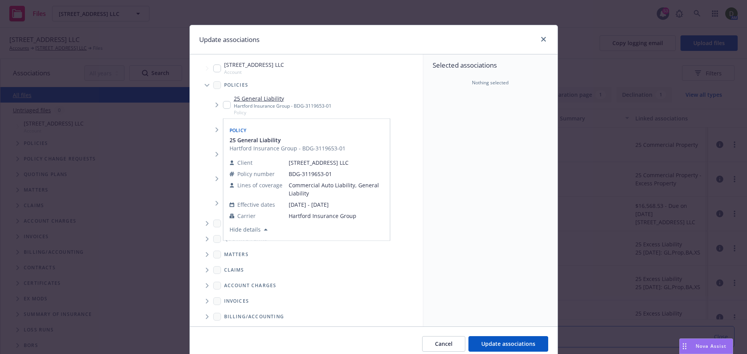
click at [223, 105] on input "Tree Example" at bounding box center [227, 105] width 8 height 8
checkbox input "true"
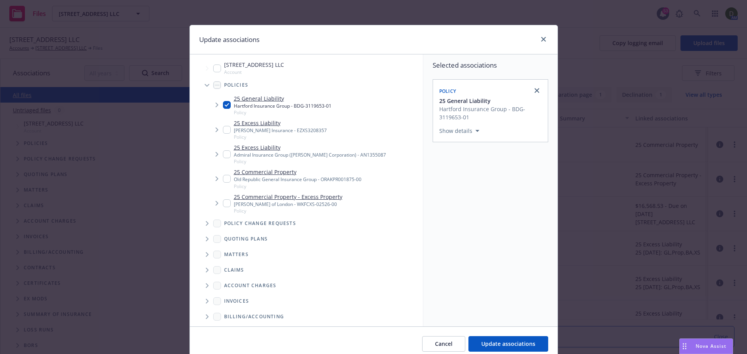
click at [223, 127] on input "Tree Example" at bounding box center [227, 130] width 8 height 8
checkbox input "true"
click at [223, 154] on input "Tree Example" at bounding box center [227, 155] width 8 height 8
checkbox input "true"
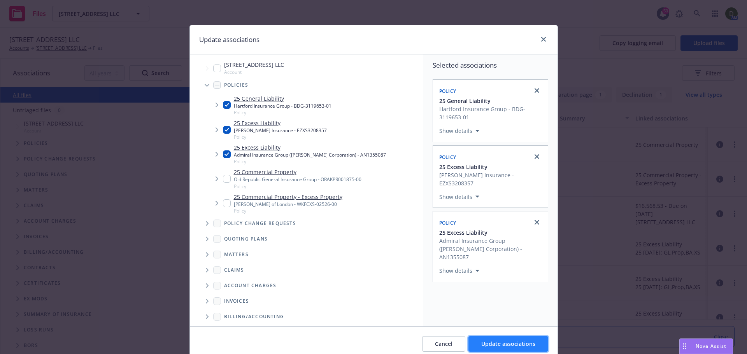
click at [492, 343] on span "Update associations" at bounding box center [508, 343] width 54 height 7
type textarea "x"
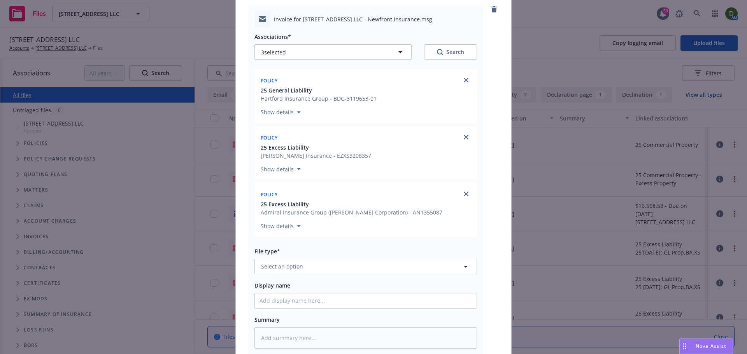
scroll to position [78, 0]
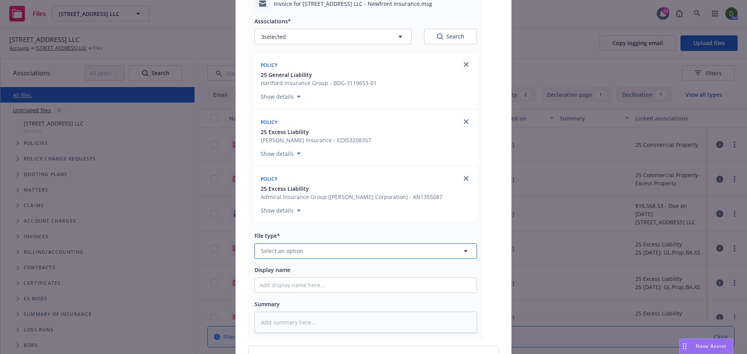
click at [321, 255] on button "Select an option" at bounding box center [365, 251] width 222 height 16
type input "email"
click at [322, 238] on div "Email" at bounding box center [366, 229] width 222 height 21
click at [285, 291] on input "Display name" at bounding box center [366, 285] width 222 height 15
type textarea "x"
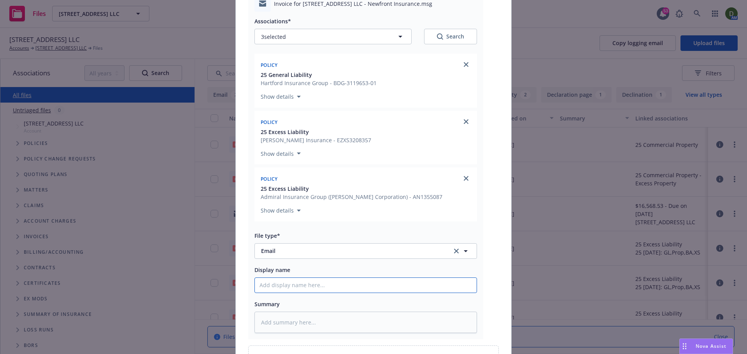
type input "2"
type textarea "x"
type input "25"
type textarea "x"
type input "25-"
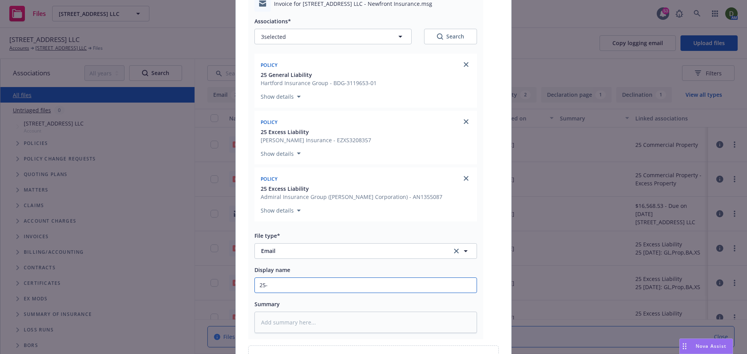
type textarea "x"
type input "25-2"
type textarea "x"
type input "25-26"
type textarea "x"
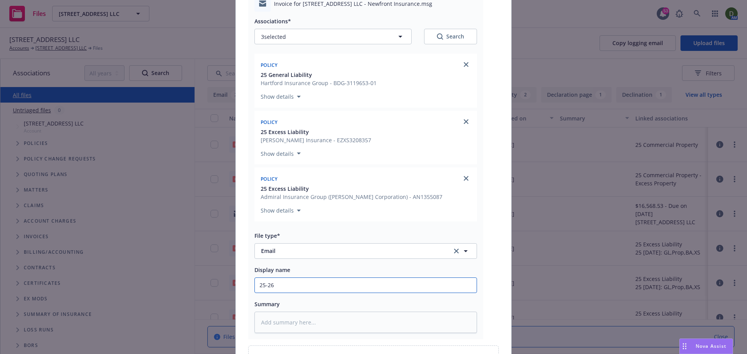
type input "25-26"
type textarea "x"
type input "25-26 G"
type textarea "x"
type input "25-26 GL"
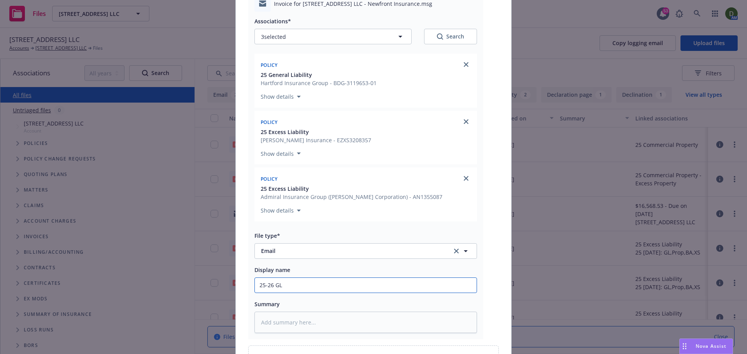
type textarea "x"
type input "25-26 GL,"
type textarea "x"
type input "25-26 GL,"
type textarea "x"
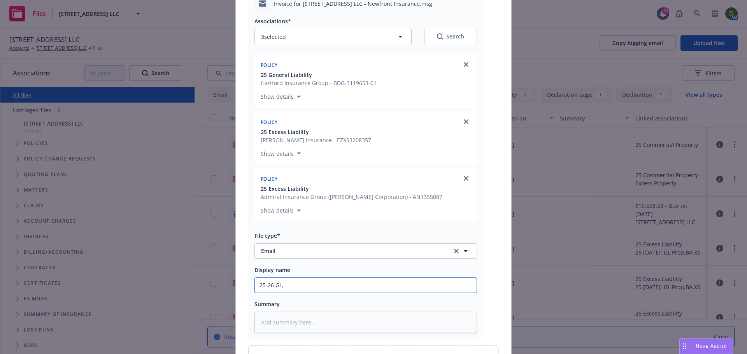
type input "25-26 GL, X"
type textarea "x"
type input "25-26 GL, XS"
type textarea "x"
type input "25-26 GL, XS,"
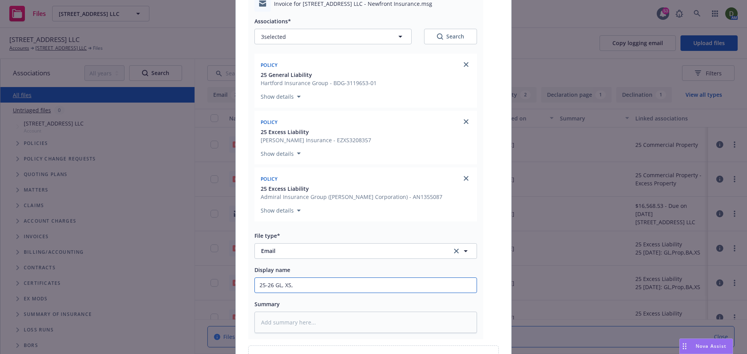
type textarea "x"
type input "25-26 GL, XS,"
type textarea "x"
type input "25-26 GL, XS, X"
type textarea "x"
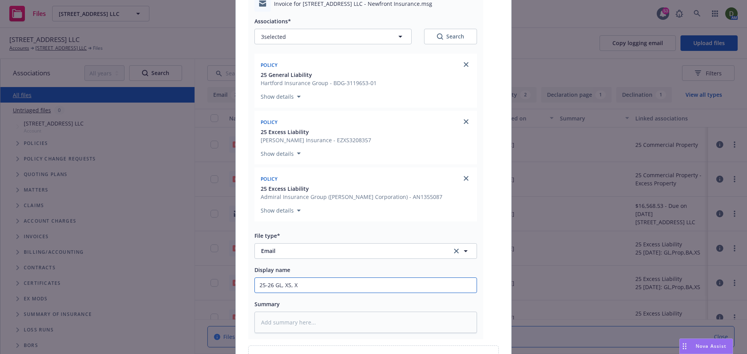
type input "25-26 GL, XS, XS"
type textarea "x"
type input "25-26 GL, XS, XS"
type textarea "x"
type input "25-26 GL, XS, XS -"
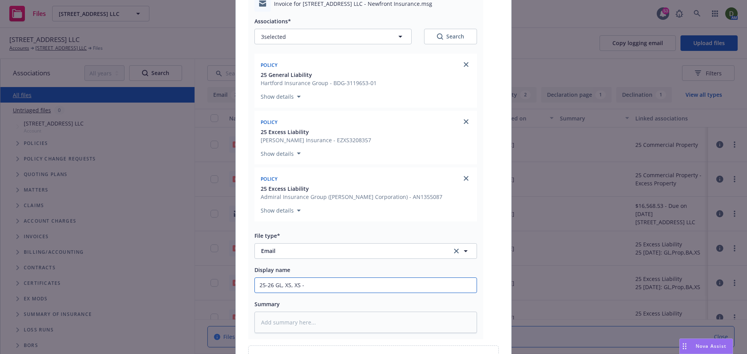
type textarea "x"
type input "25-26 GL, XS, XS -"
type textarea "x"
type input "25-26 GL, XS, XS - T"
type textarea "x"
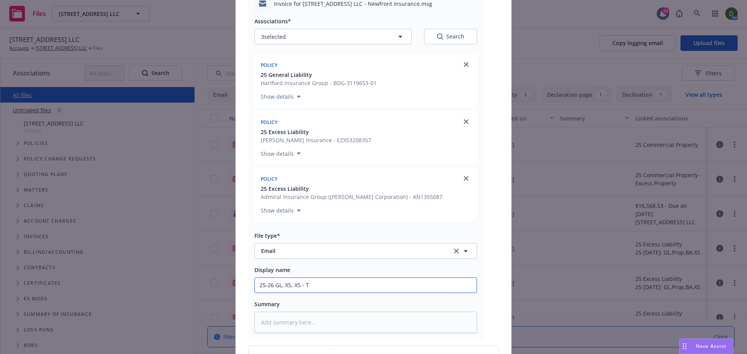
type input "25-26 GL, XS, XS - To"
type textarea "x"
type input "25-26 GL, XS, XS - To"
type textarea "x"
type input "25-26 GL, XS, XS - To i"
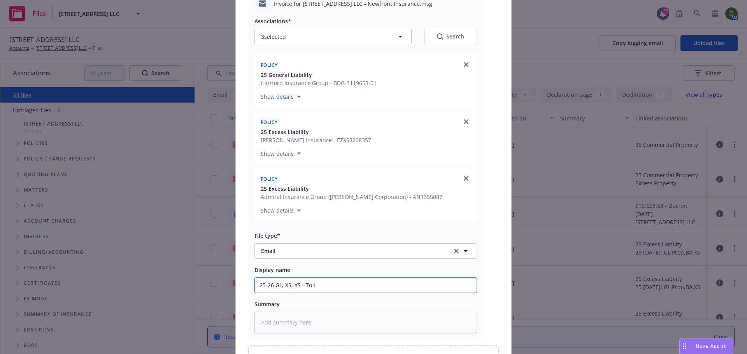
type textarea "x"
type input "25-26 GL, XS, XS - To in"
type textarea "x"
type input "25-26 GL, XS, XS - To ins"
type textarea "x"
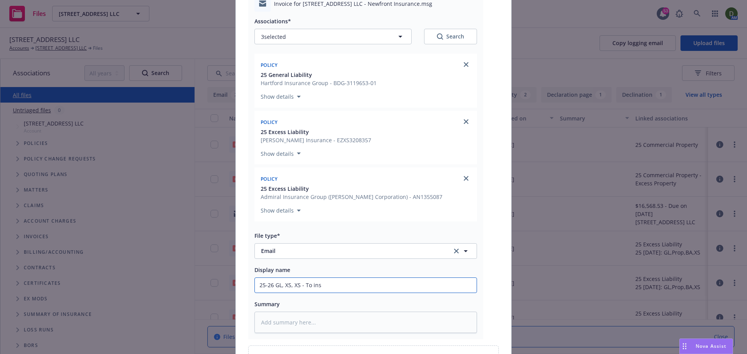
type input "25-26 GL, XS, XS - To ins"
type textarea "x"
type input "25-26 GL, XS, XS - To ins -"
type textarea "x"
type input "25-26 GL, XS, XS - To ins -"
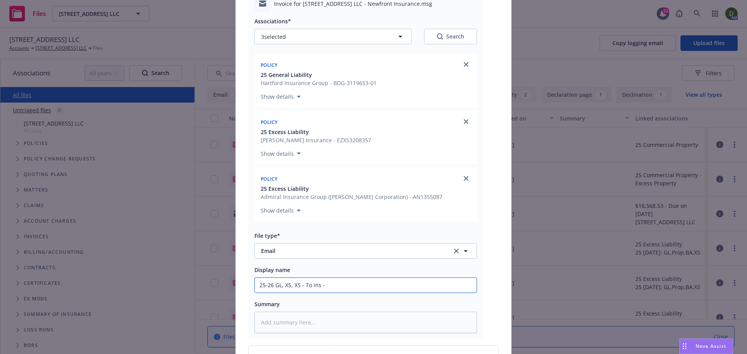
type textarea "x"
type input "25-26 GL, XS, XS - To ins - I"
type textarea "x"
type input "25-26 GL, XS, XS - To ins - In"
type textarea "x"
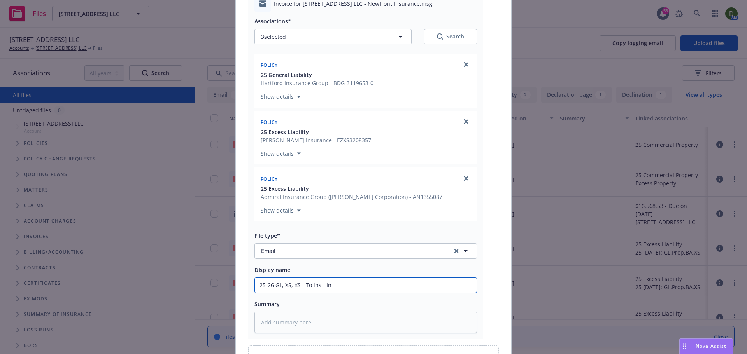
type input "25-26 GL, XS, XS - To ins - Inv"
type textarea "x"
type input "25-26 GL, XS, XS - To ins - Invo"
type textarea "x"
type input "25-26 GL, XS, XS - To ins - Invoi"
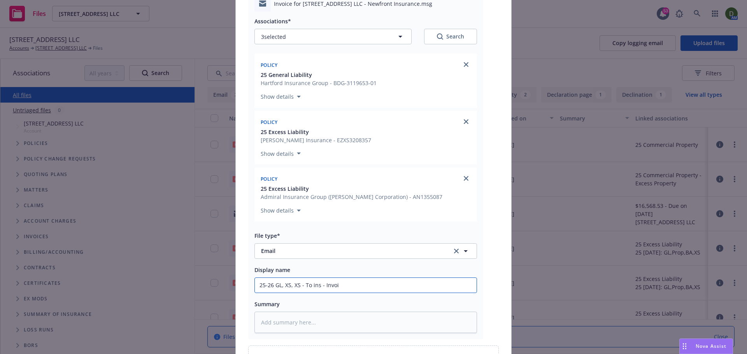
type textarea "x"
type input "25-26 GL, XS, XS - To ins - Invoic"
type textarea "x"
type input "25-26 GL, XS, XS - To ins - Invoice"
type textarea "x"
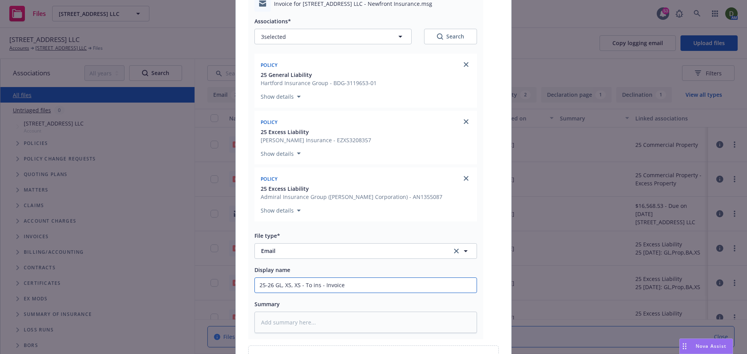
type input "25-26 GL, XS, XS - To ins - Invoice"
type textarea "x"
type input "25-26 GL, XS, XS - To ins - Invoice f"
type textarea "x"
type input "25-26 GL, XS, XS - To ins - Invoice fo"
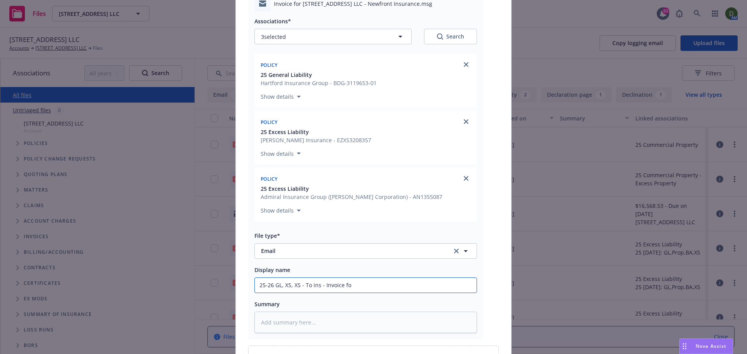
type textarea "x"
type input "25-26 GL, XS, XS - To ins - Invoice fol"
type textarea "x"
type input "25-26 GL, XS, XS - To ins - Invoice foll"
type textarea "x"
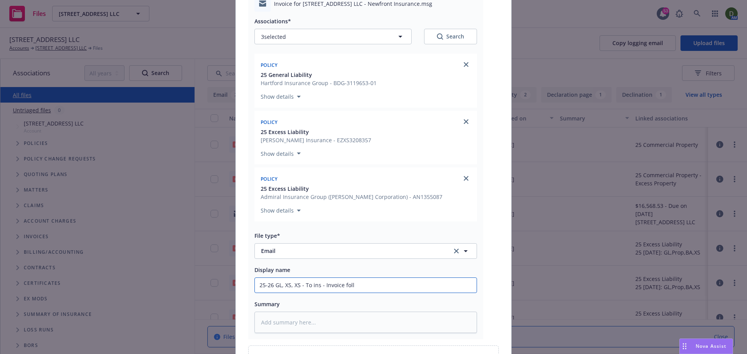
type input "25-26 GL, XS, XS - To ins - Invoice follo"
type textarea "x"
type input "25-26 GL, XS, XS - To ins - Invoice follow"
type textarea "x"
type input "25-26 GL, XS, XS - To ins - Invoice follow-"
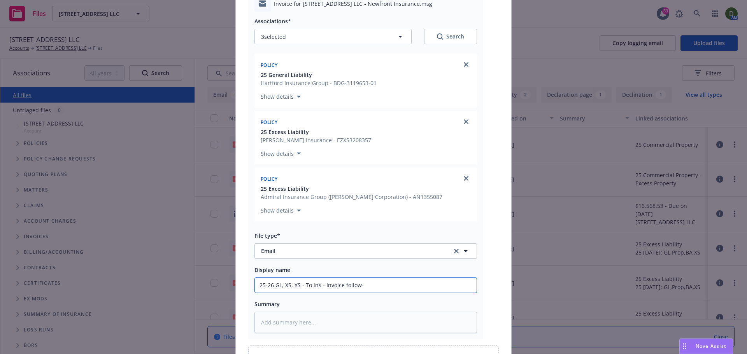
type textarea "x"
type input "25-26 GL, XS, XS - To ins - Invoice follow-u"
type textarea "x"
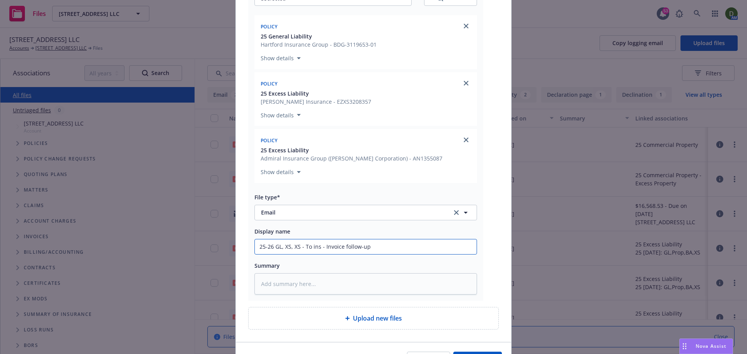
scroll to position [164, 0]
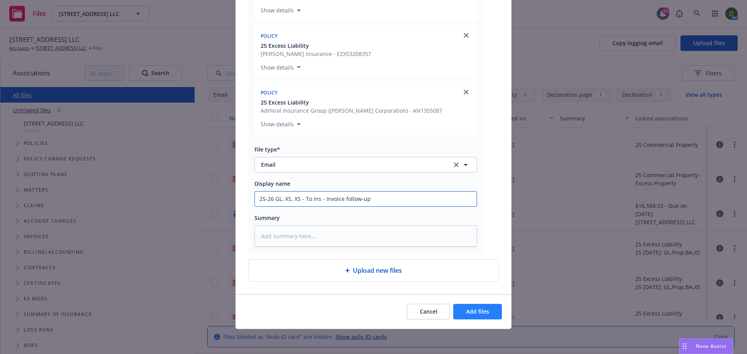
type input "25-26 GL, XS, XS - To ins - Invoice follow-up"
click at [475, 305] on button "Add files" at bounding box center [477, 312] width 49 height 16
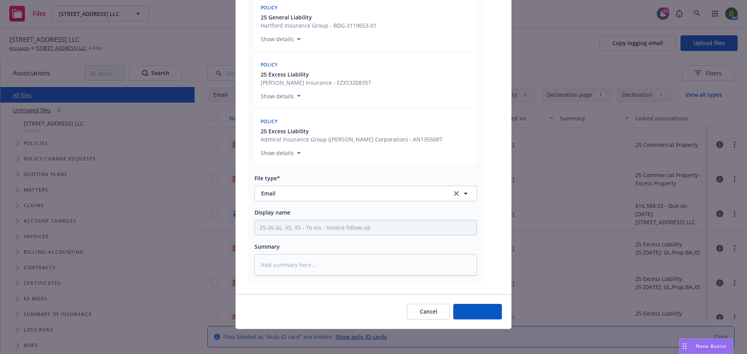
type textarea "x"
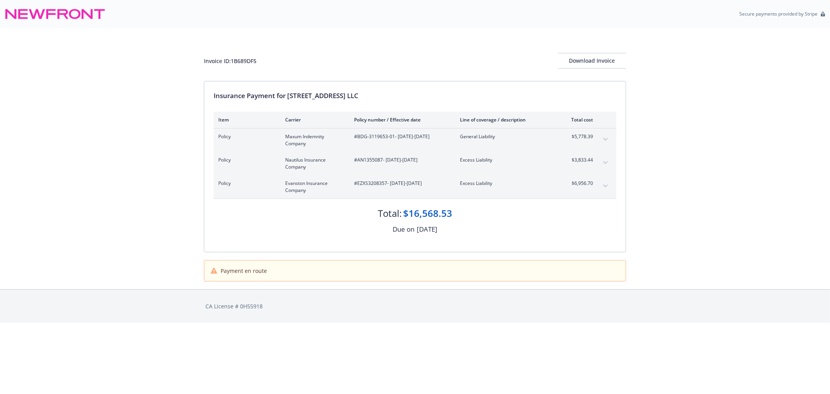
click at [427, 132] on div "Item Carrier Policy number / Effective date Line of coverage / description Tota…" at bounding box center [415, 173] width 403 height 123
click at [442, 148] on div "Policy Maxum Indemnity Company #BDG-3119653-01 - [DATE]-[DATE] General Liabilit…" at bounding box center [415, 139] width 403 height 23
